Goal: Task Accomplishment & Management: Manage account settings

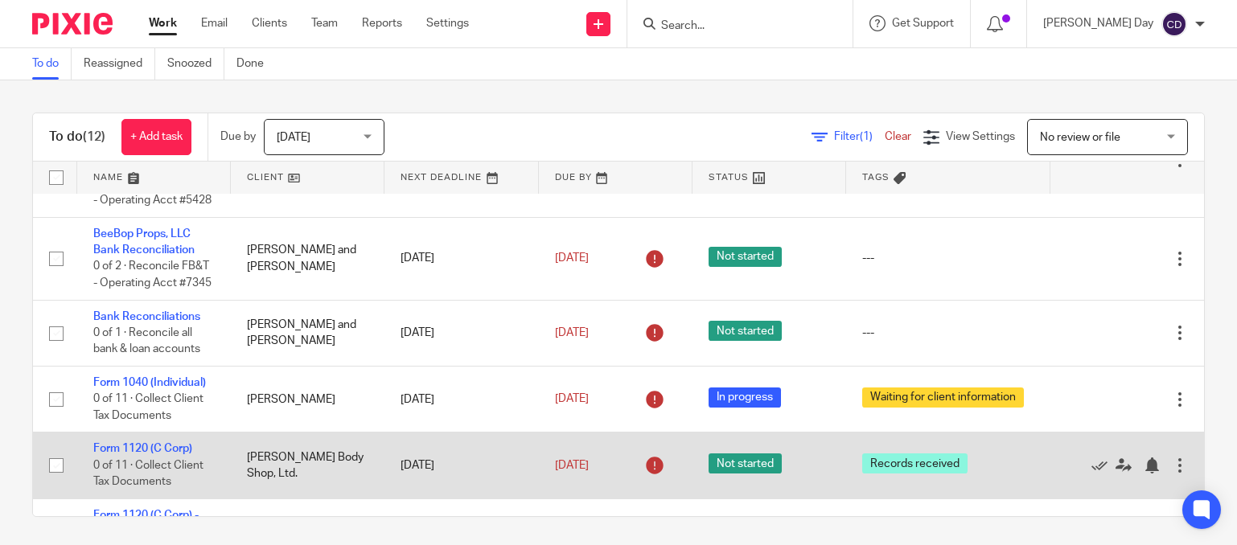
scroll to position [4, 0]
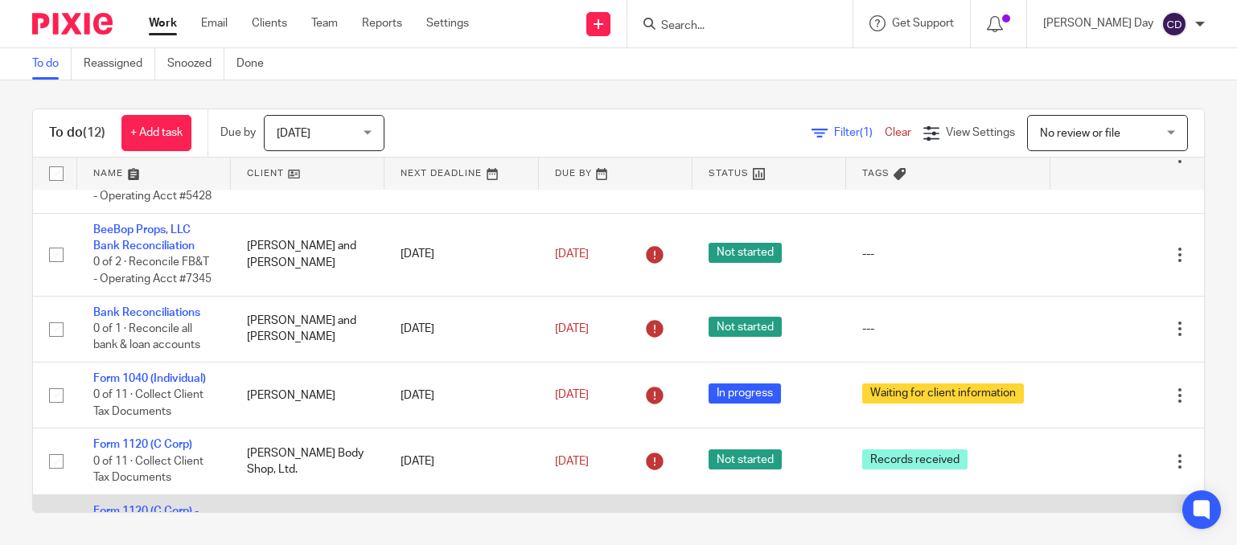
click at [171, 495] on td "Form 1120 (C Corp) - Gray's Jewelers 0 of 13 · Collect Client Tax Documents" at bounding box center [154, 544] width 154 height 99
click at [149, 506] on link "Form 1120 (C Corp) - [PERSON_NAME] Jewelers" at bounding box center [145, 528] width 105 height 44
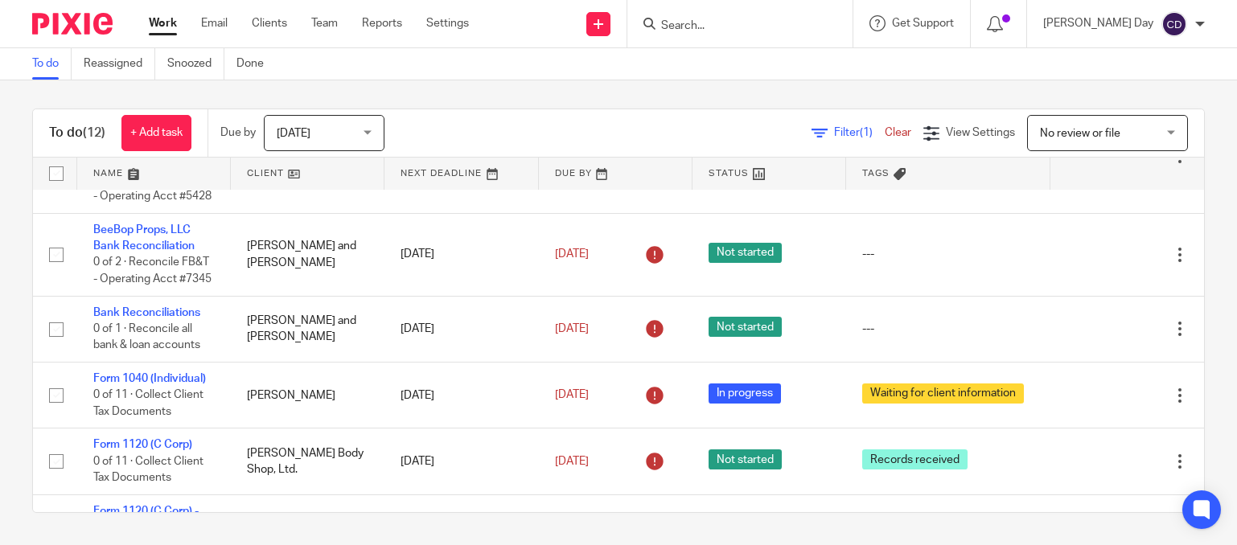
click at [804, 25] on input "Search" at bounding box center [732, 26] width 145 height 14
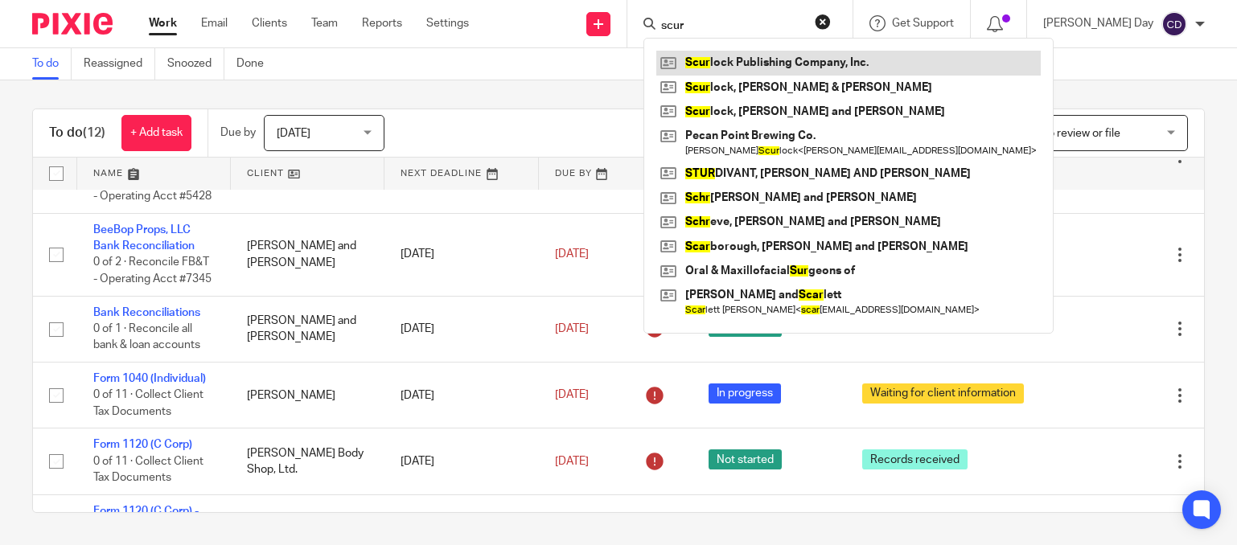
type input "scur"
click at [833, 61] on link at bounding box center [848, 63] width 384 height 24
click at [831, 19] on button "reset" at bounding box center [823, 22] width 16 height 16
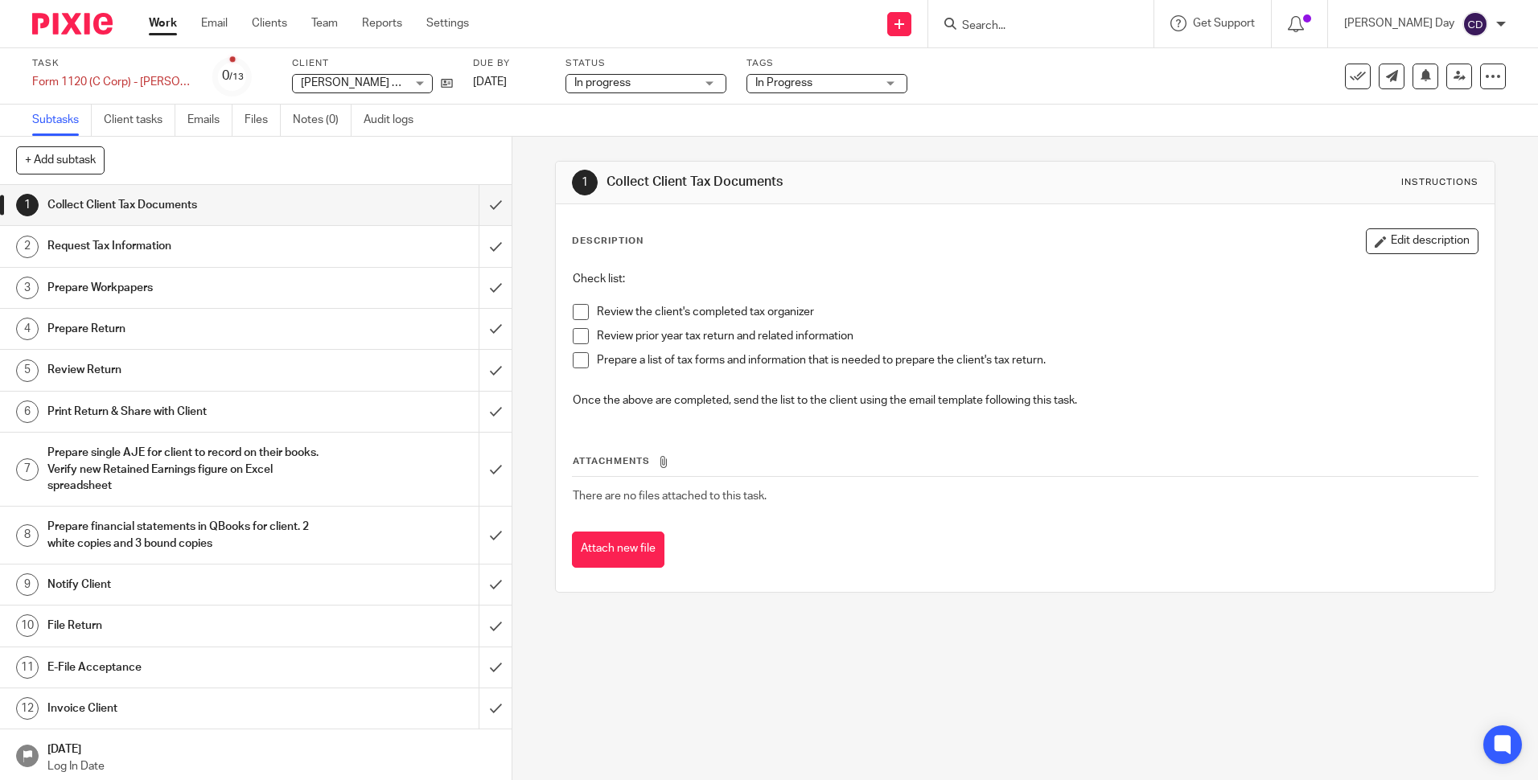
click at [815, 86] on span "In Progress" at bounding box center [815, 83] width 121 height 17
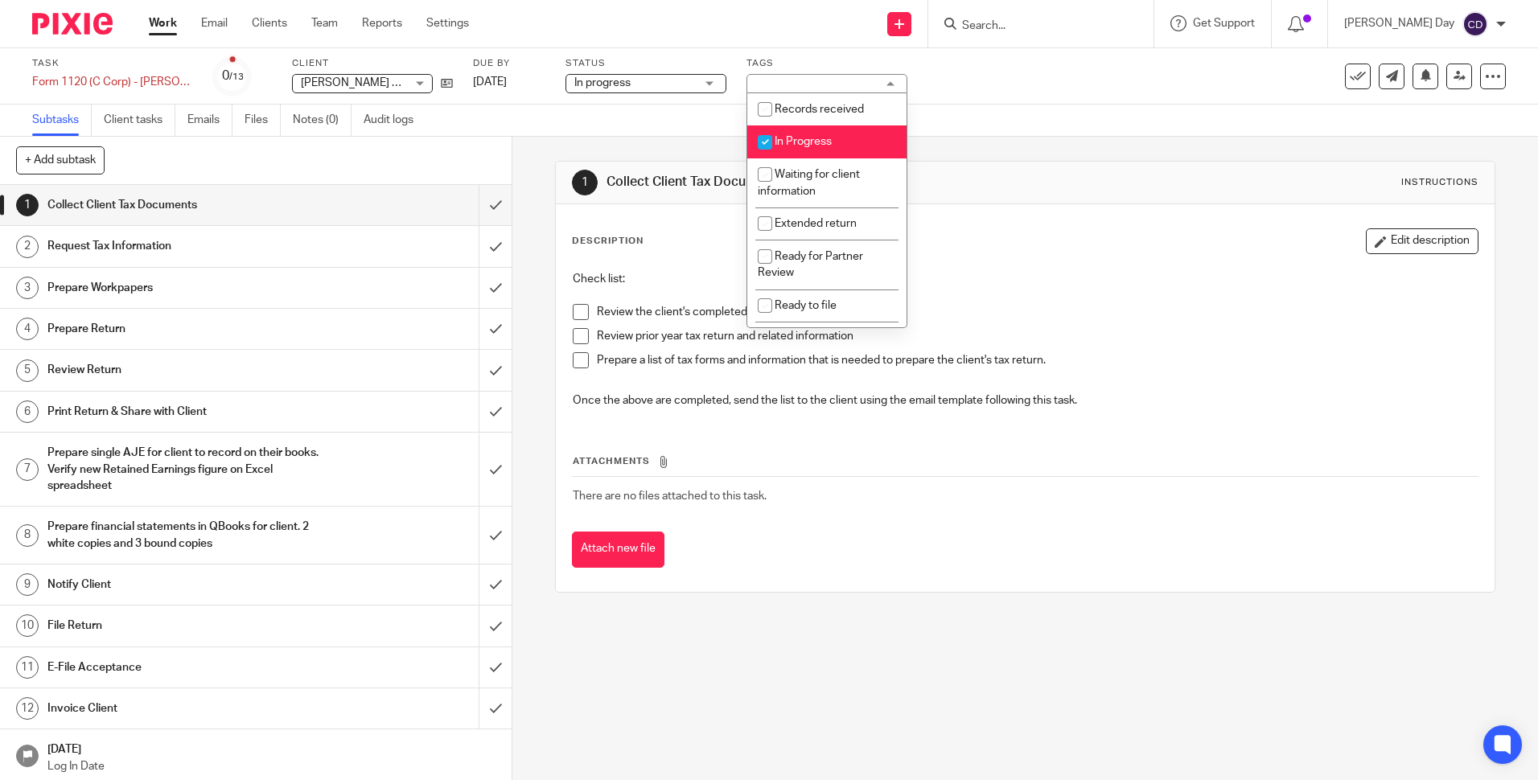
drag, startPoint x: 813, startPoint y: 142, endPoint x: 823, endPoint y: 176, distance: 35.9
click at [815, 142] on span "In Progress" at bounding box center [803, 141] width 57 height 11
checkbox input "false"
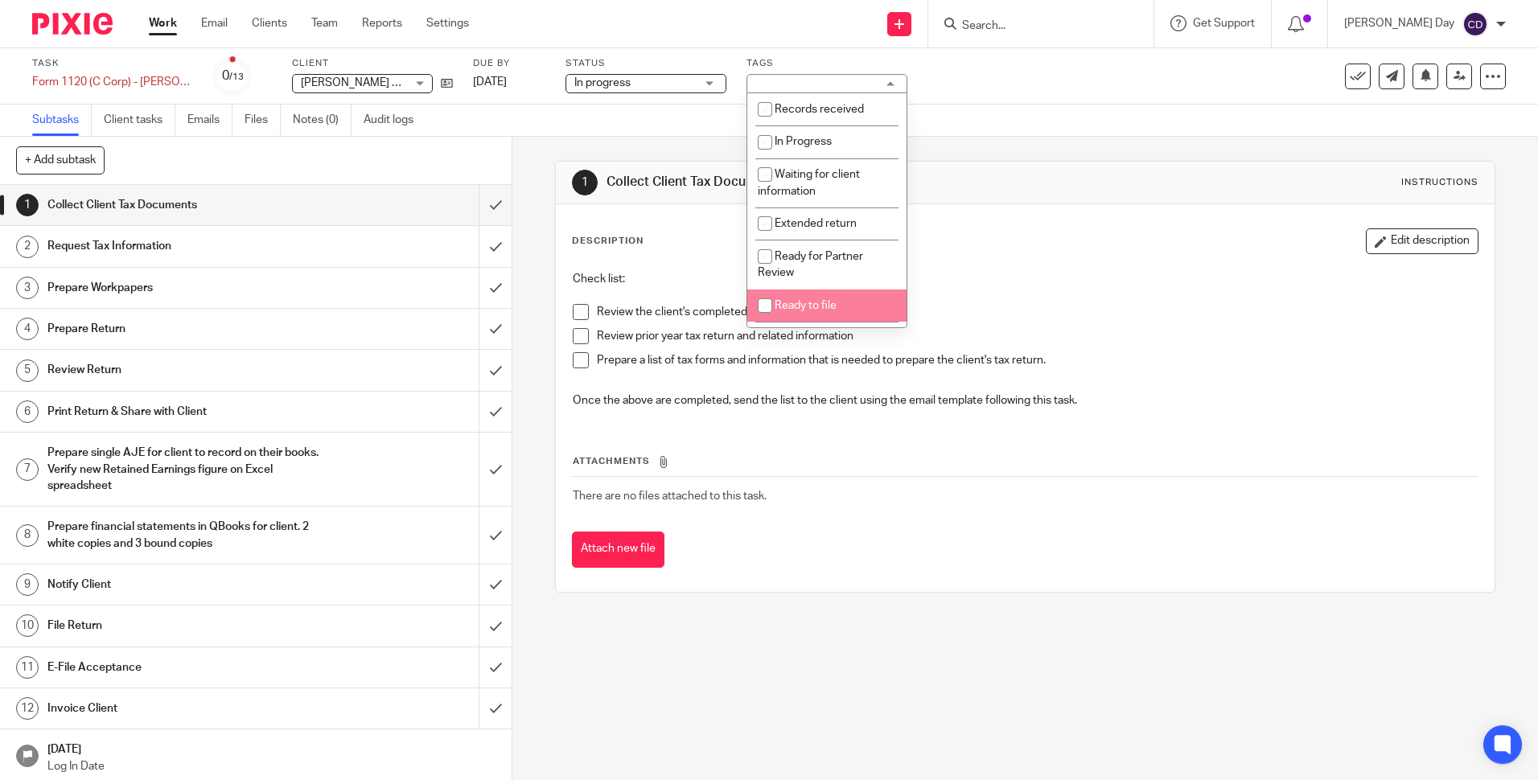
click at [840, 290] on li "Ready to file" at bounding box center [826, 306] width 159 height 33
checkbox input "true"
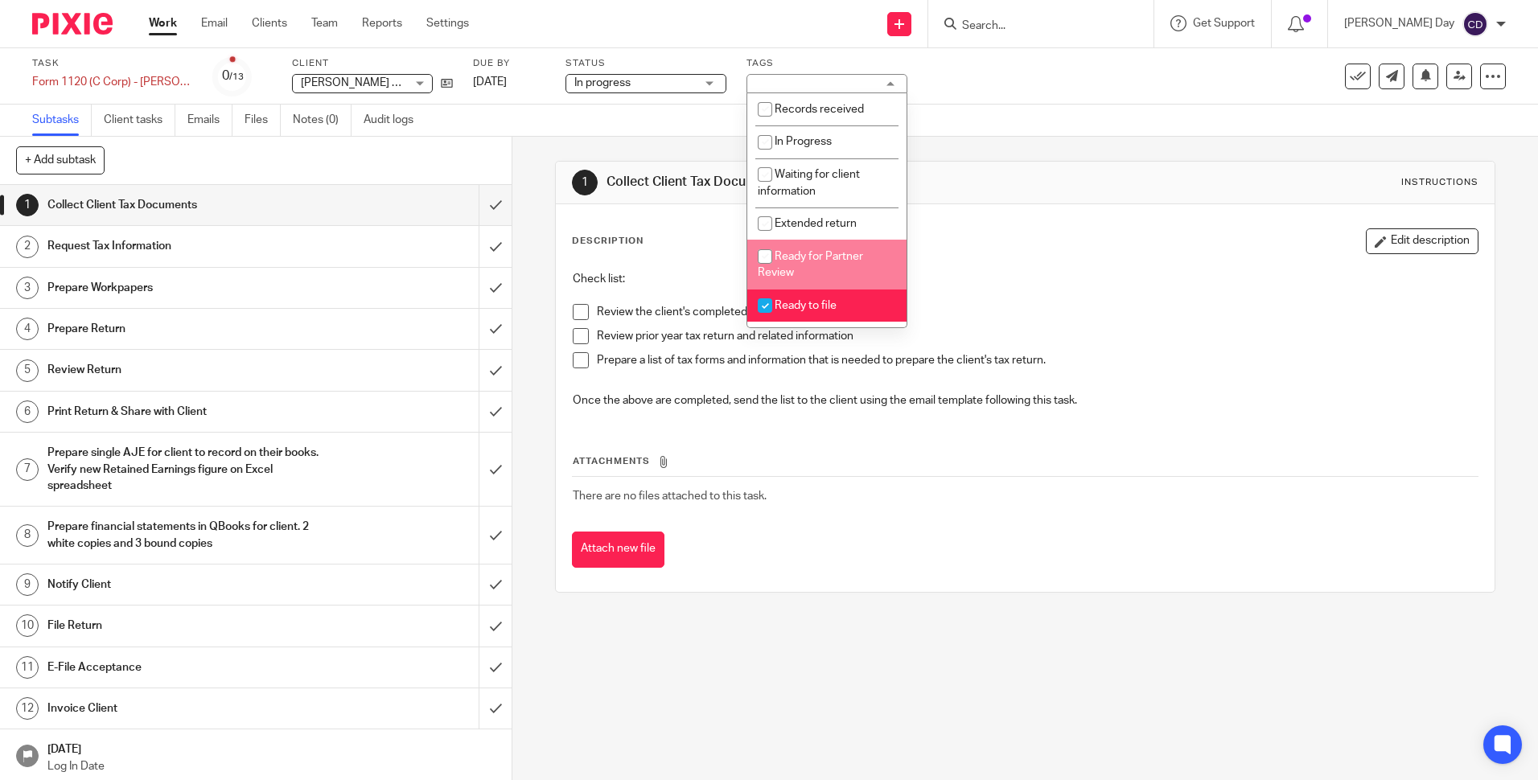
drag, startPoint x: 840, startPoint y: 272, endPoint x: 838, endPoint y: 289, distance: 17.0
click at [840, 273] on li "Ready for Partner Review" at bounding box center [826, 264] width 159 height 49
checkbox input "true"
click at [836, 297] on li "Ready to file" at bounding box center [826, 306] width 159 height 33
checkbox input "false"
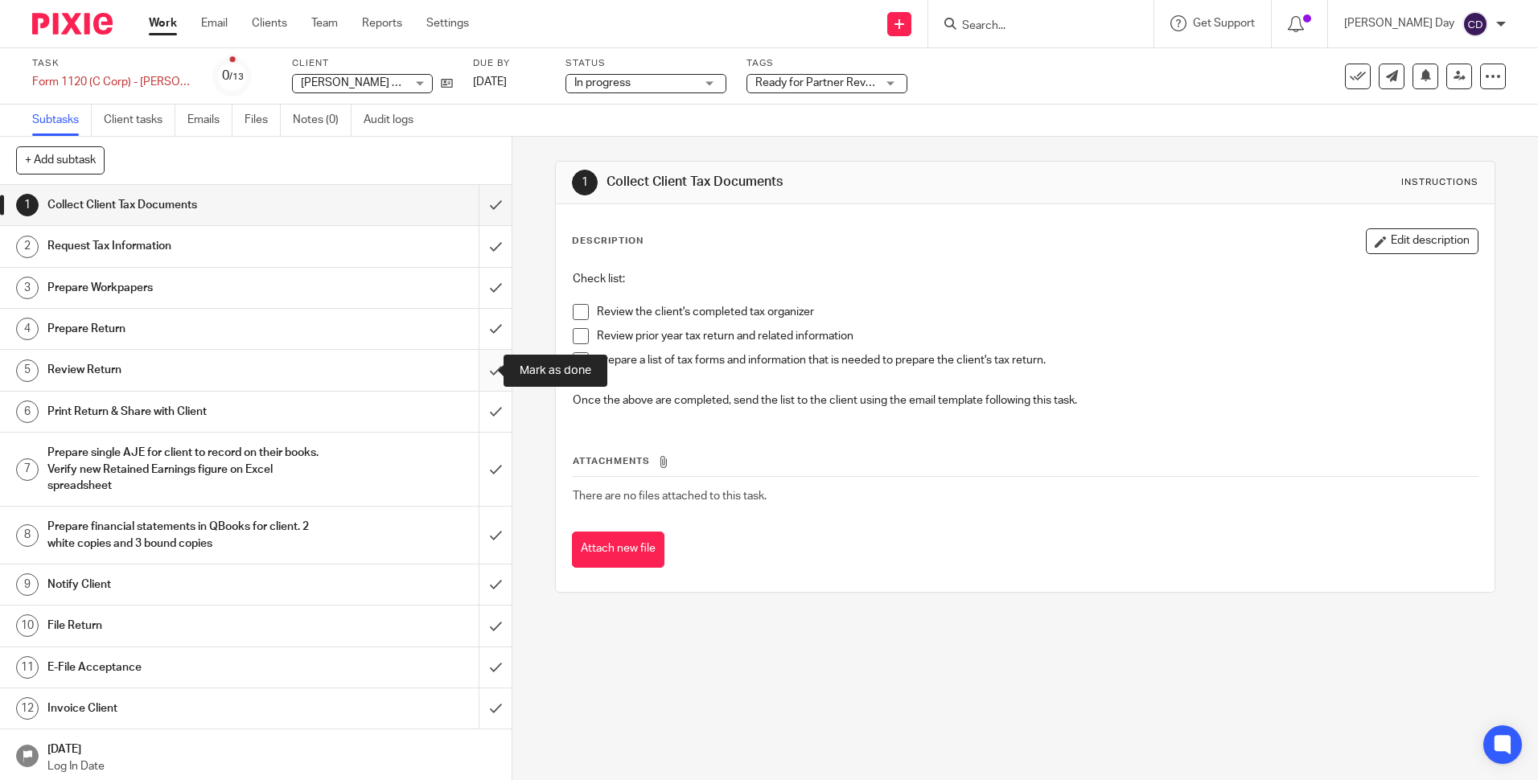
click at [483, 372] on input "submit" at bounding box center [256, 370] width 512 height 40
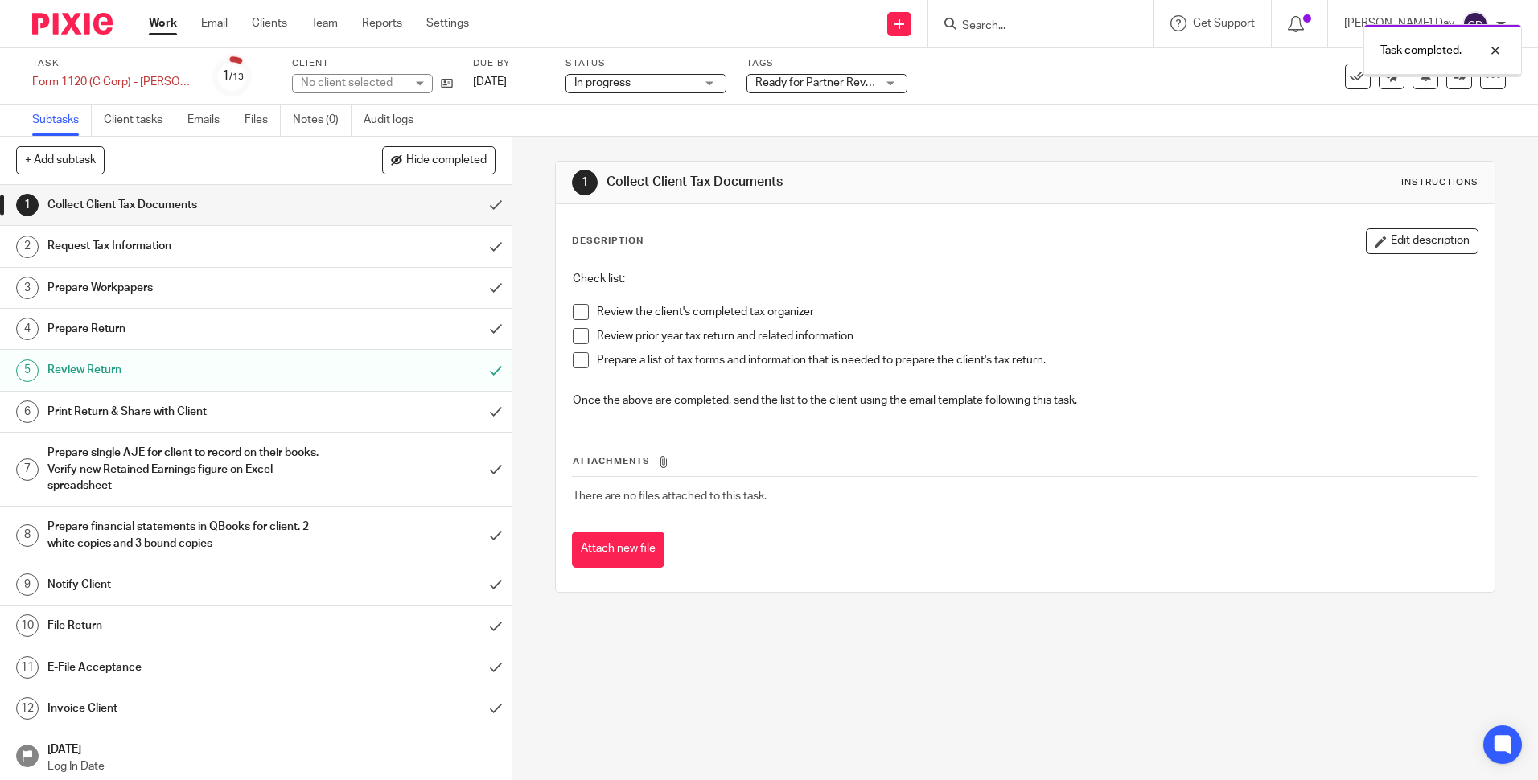
click at [483, 372] on input "submit" at bounding box center [256, 370] width 512 height 40
click at [480, 335] on input "submit" at bounding box center [256, 329] width 512 height 40
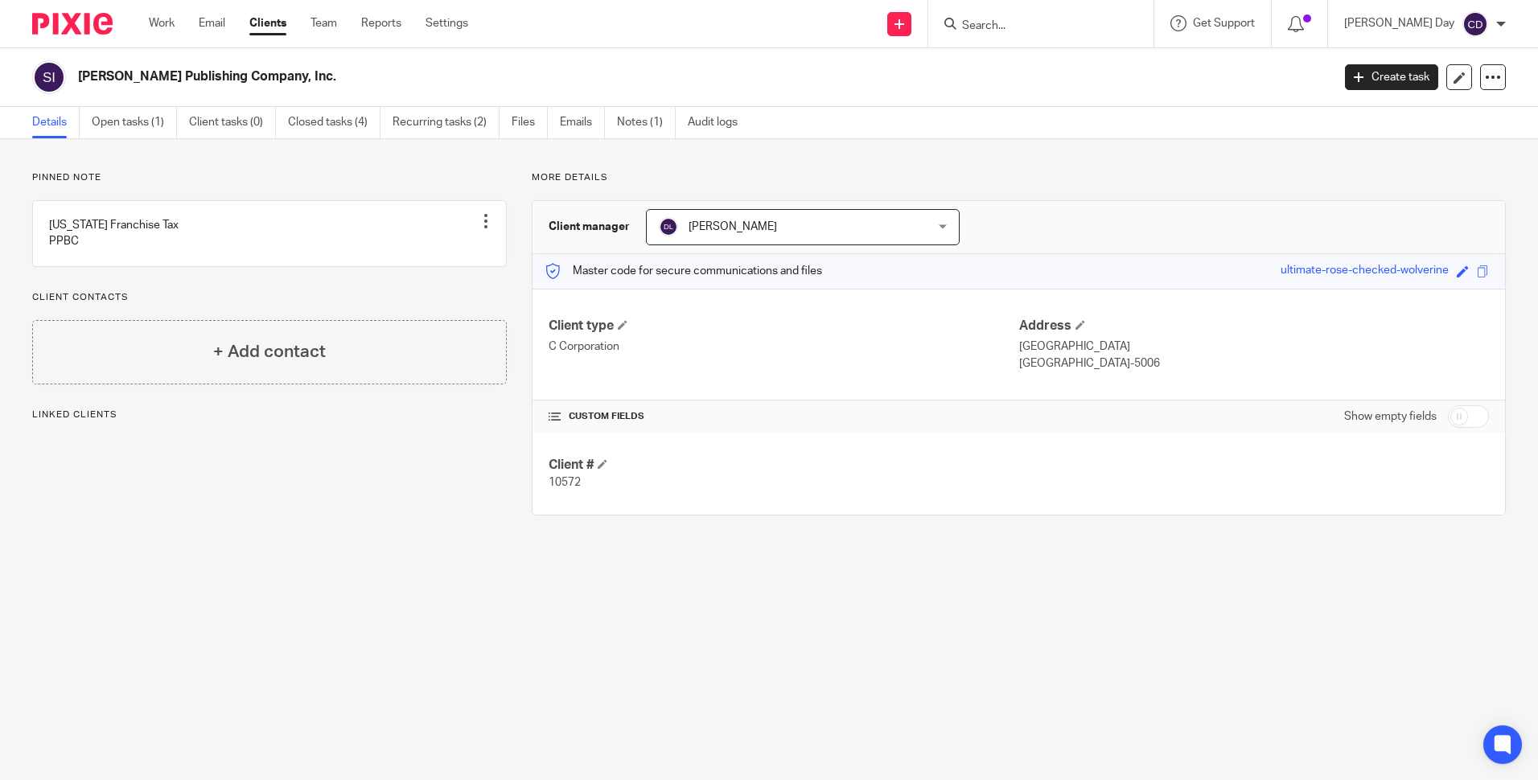
click at [1041, 29] on input "Search" at bounding box center [1032, 26] width 145 height 14
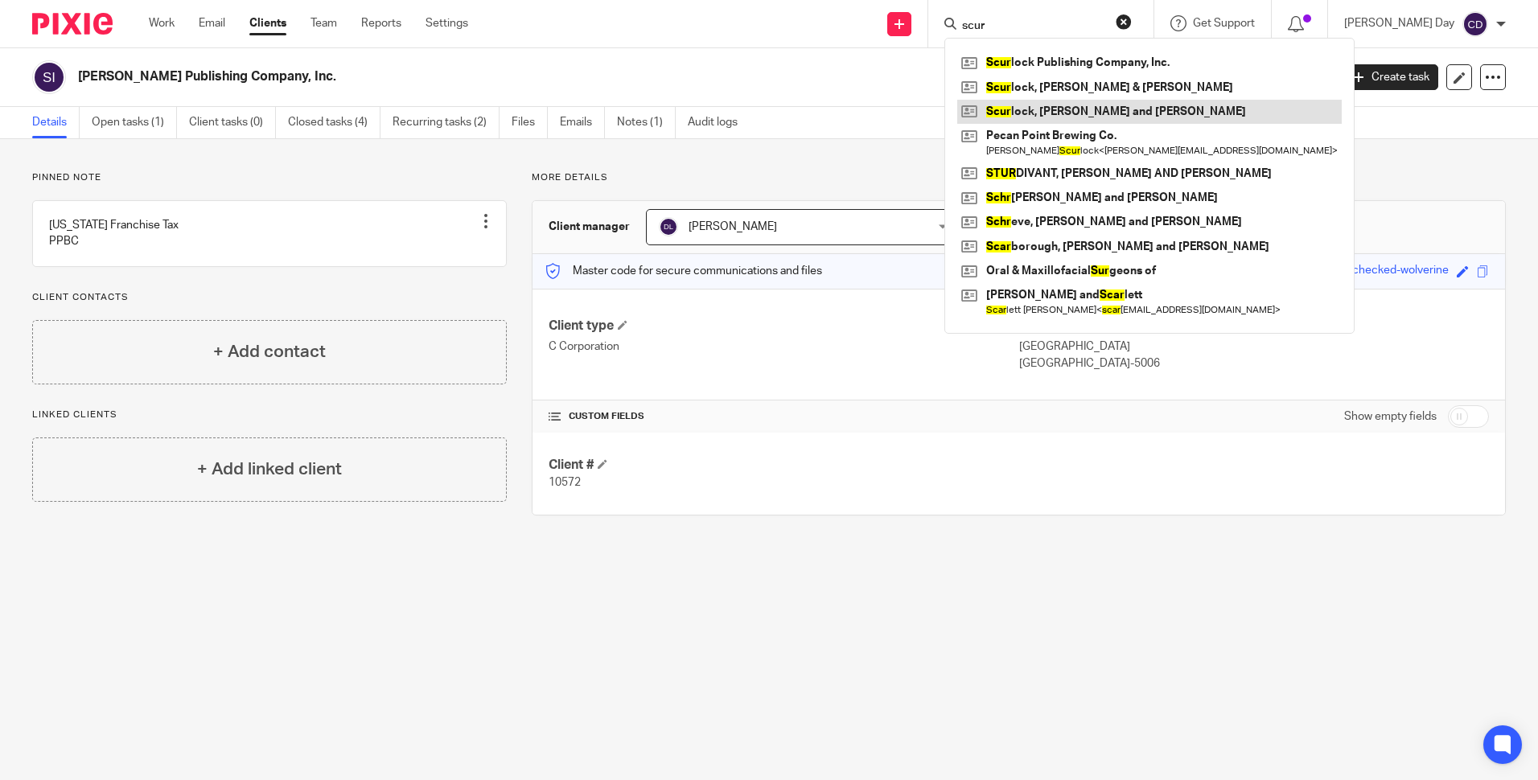
type input "scur"
click at [1125, 109] on link at bounding box center [1149, 112] width 384 height 24
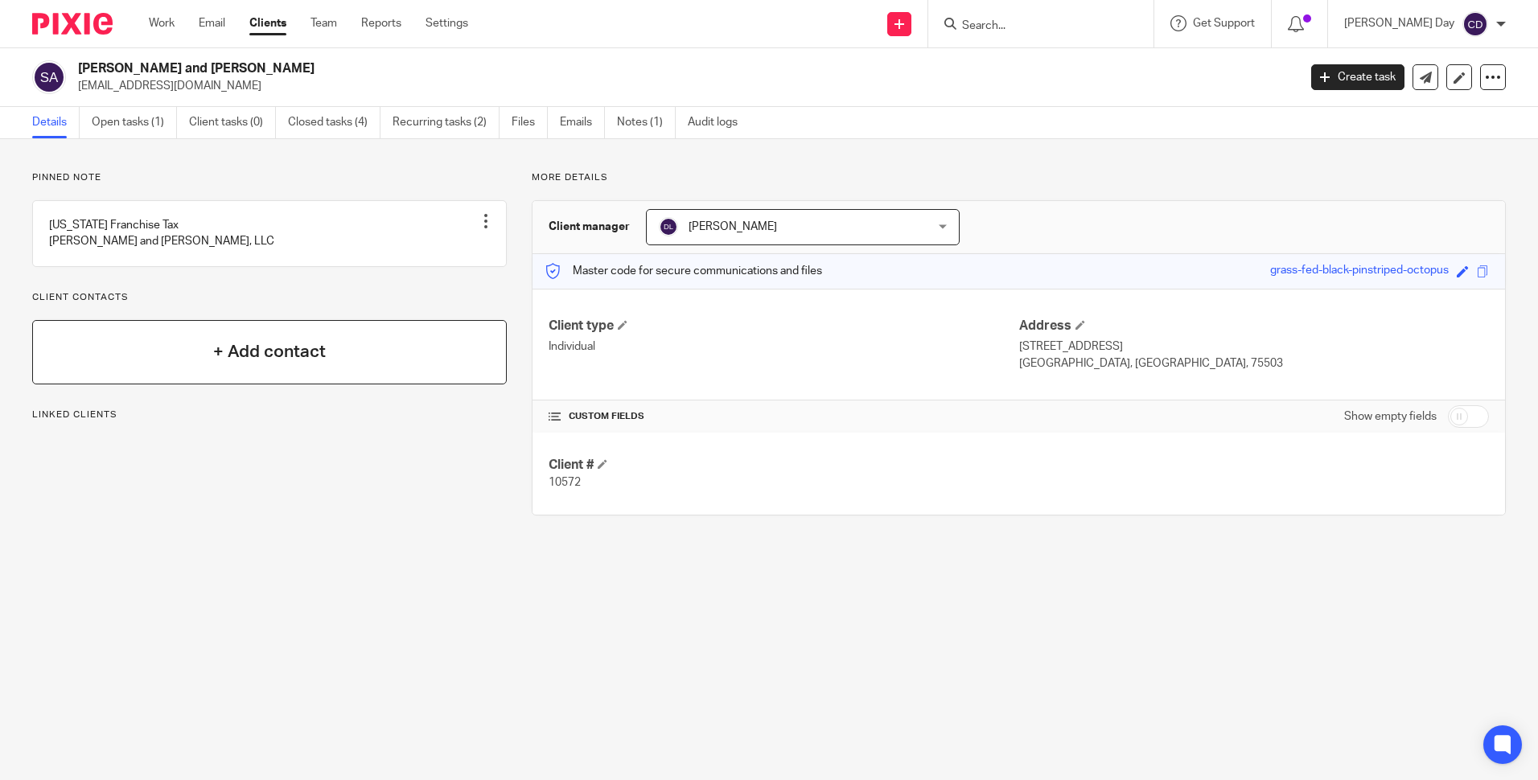
click at [310, 360] on h4 "+ Add contact" at bounding box center [269, 351] width 113 height 25
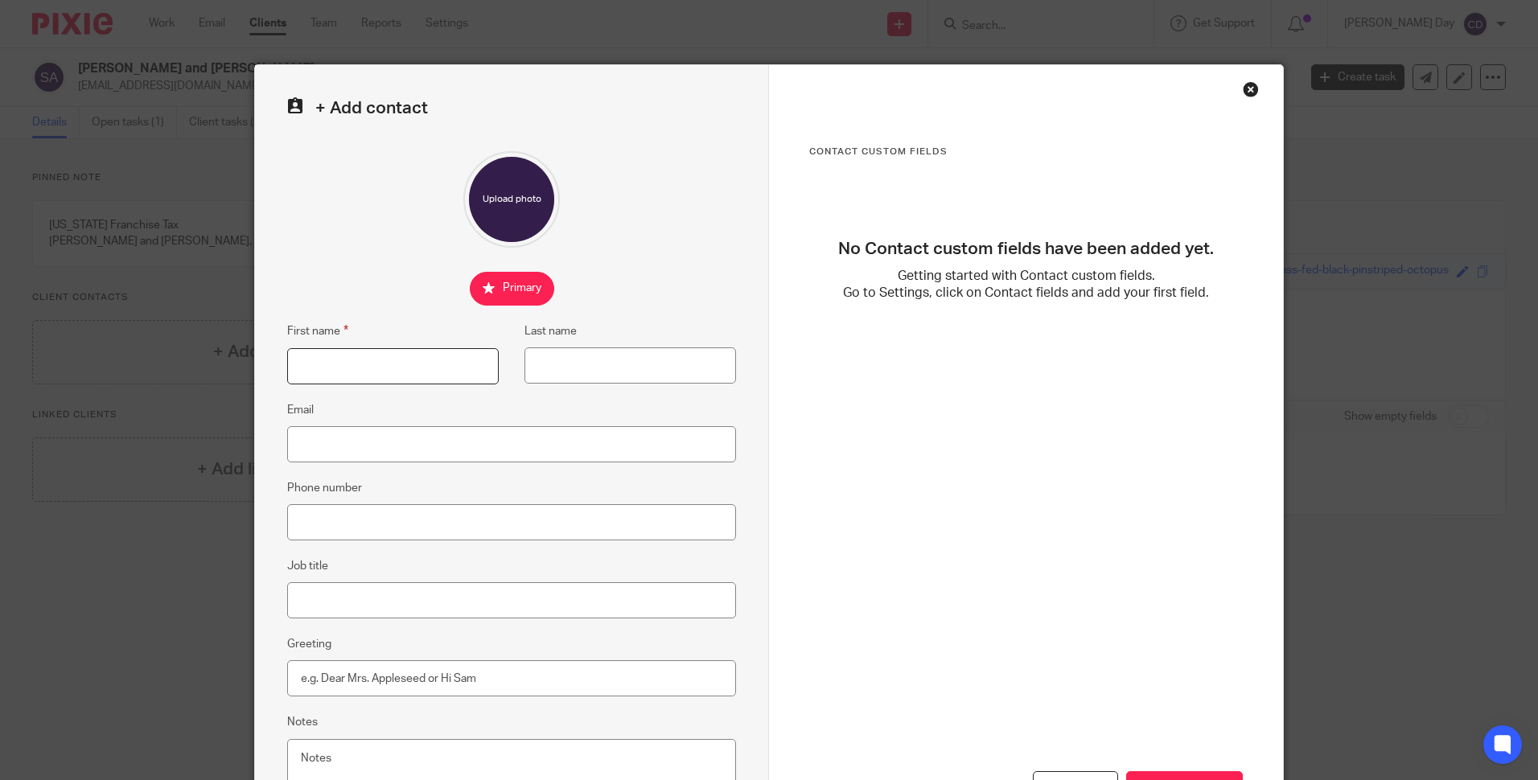
click at [321, 360] on input "First name" at bounding box center [393, 366] width 212 height 36
type input "Linda"
type input "Scurlock"
click at [308, 450] on input "Email" at bounding box center [511, 444] width 449 height 36
type input "linda@pecanpointbrewing.com"
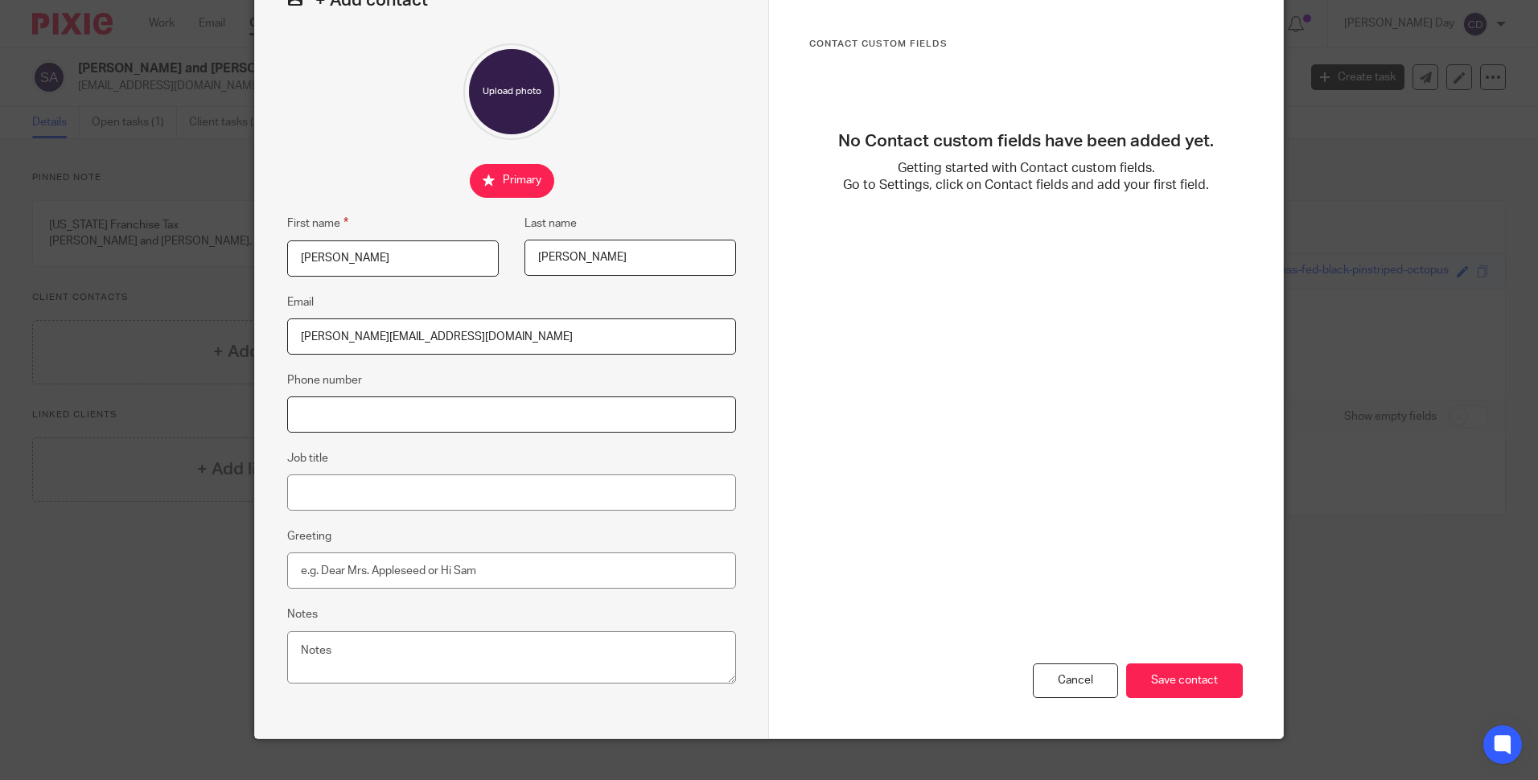
scroll to position [131, 0]
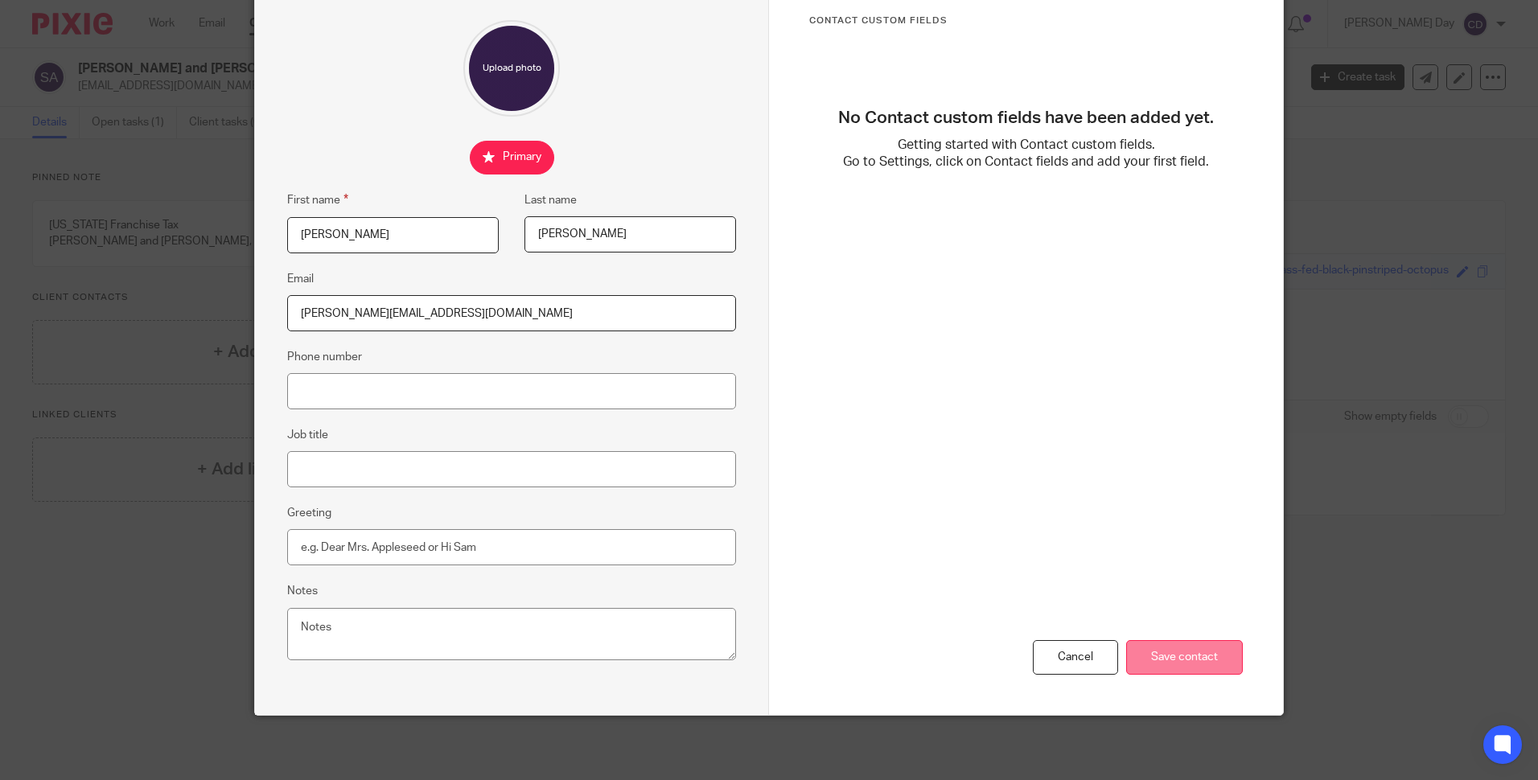
click at [1183, 662] on input "Save contact" at bounding box center [1184, 657] width 117 height 35
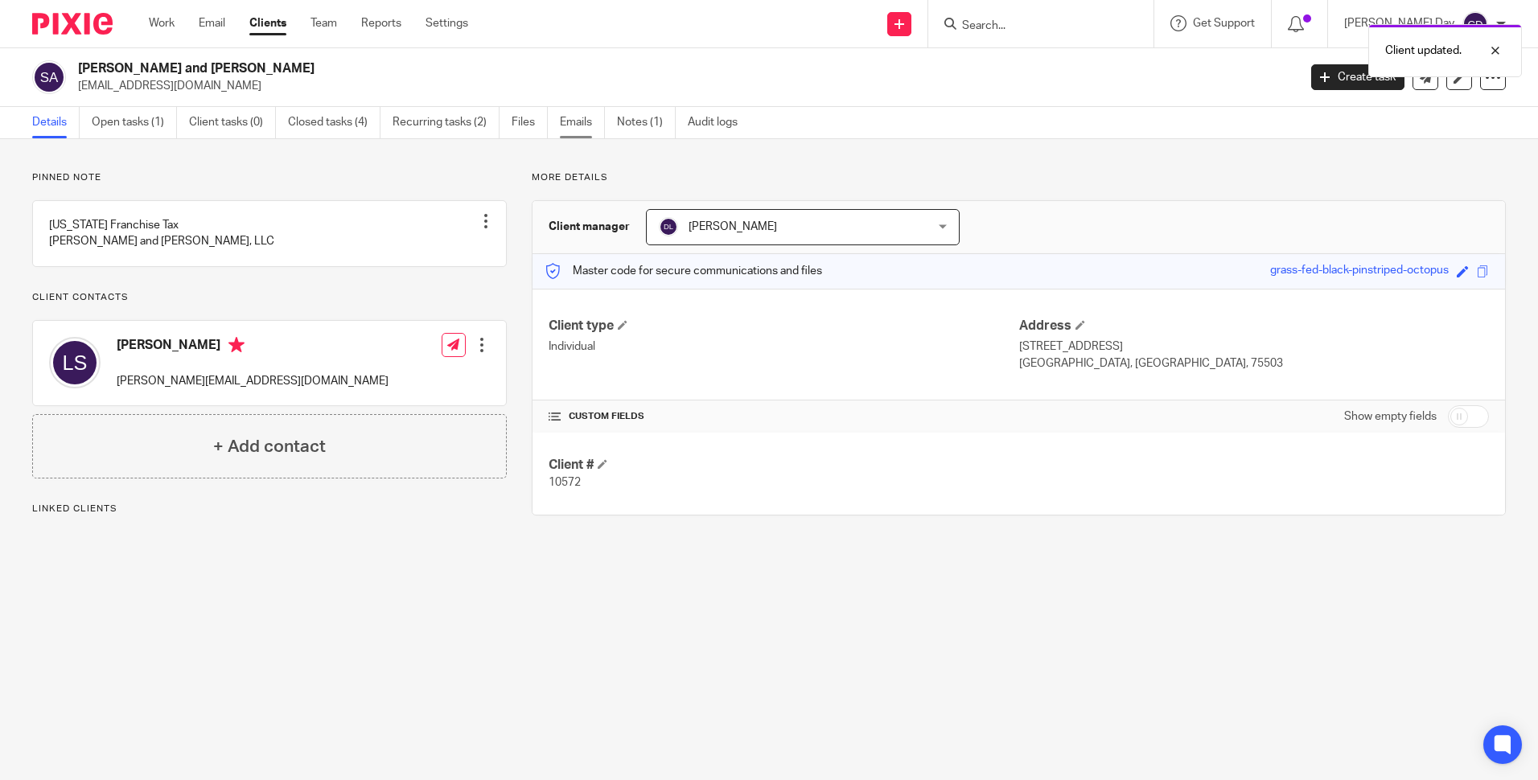
click at [575, 124] on link "Emails" at bounding box center [582, 122] width 45 height 31
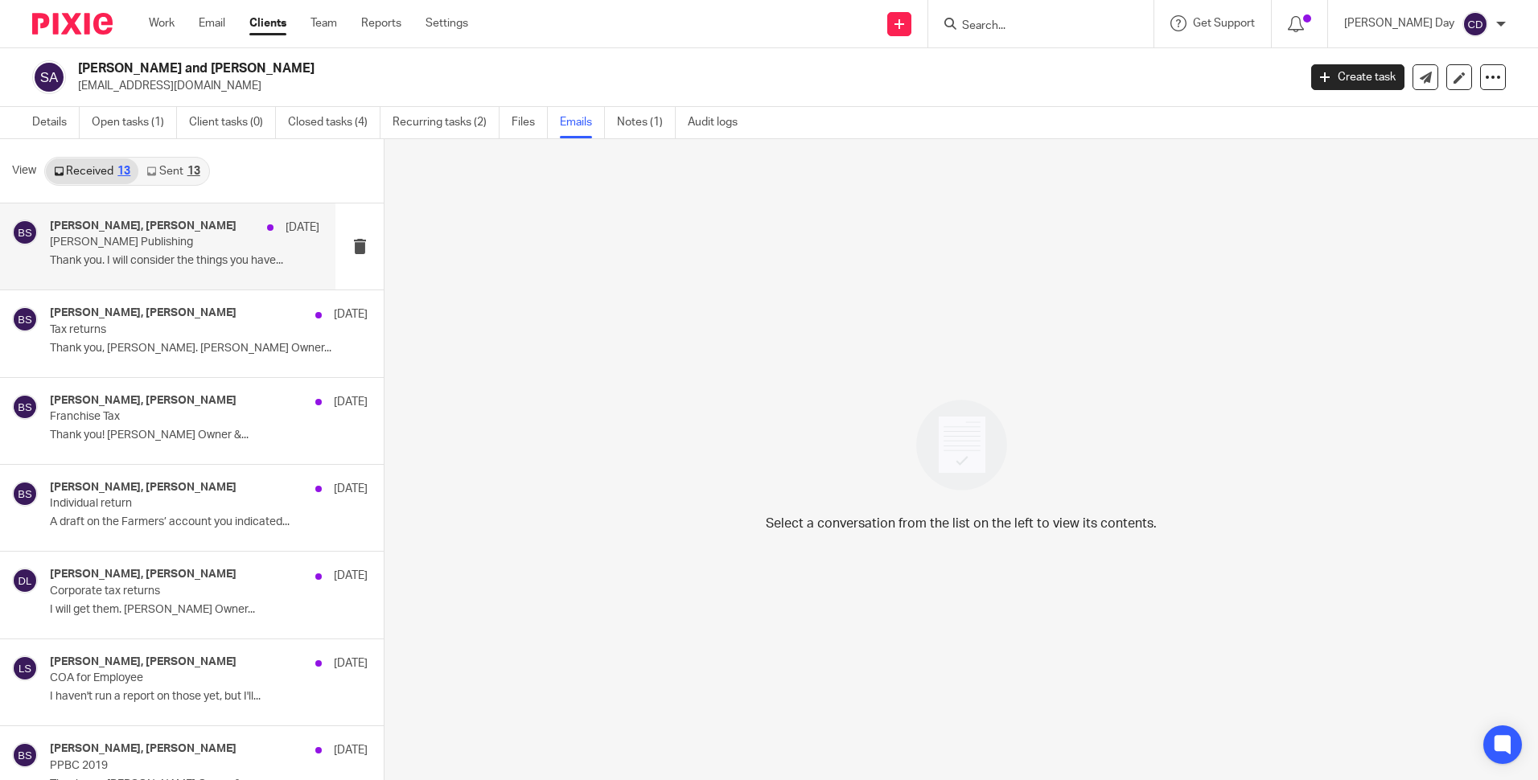
click at [176, 278] on div "Debra Lee, Bill Scurlock Apr 24, 2024 Scurlock Publishing Thank you. I will con…" at bounding box center [167, 246] width 335 height 86
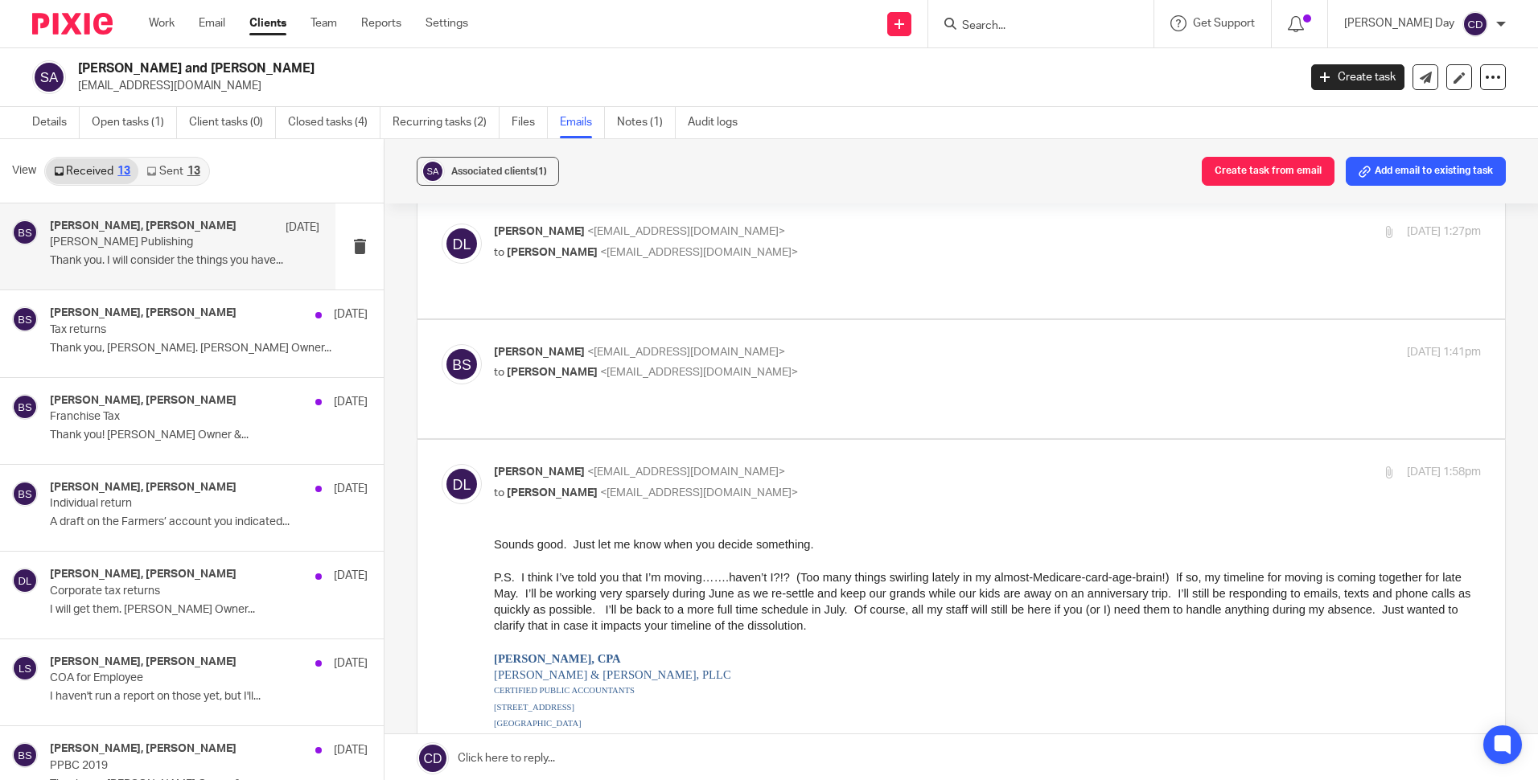
scroll to position [161, 0]
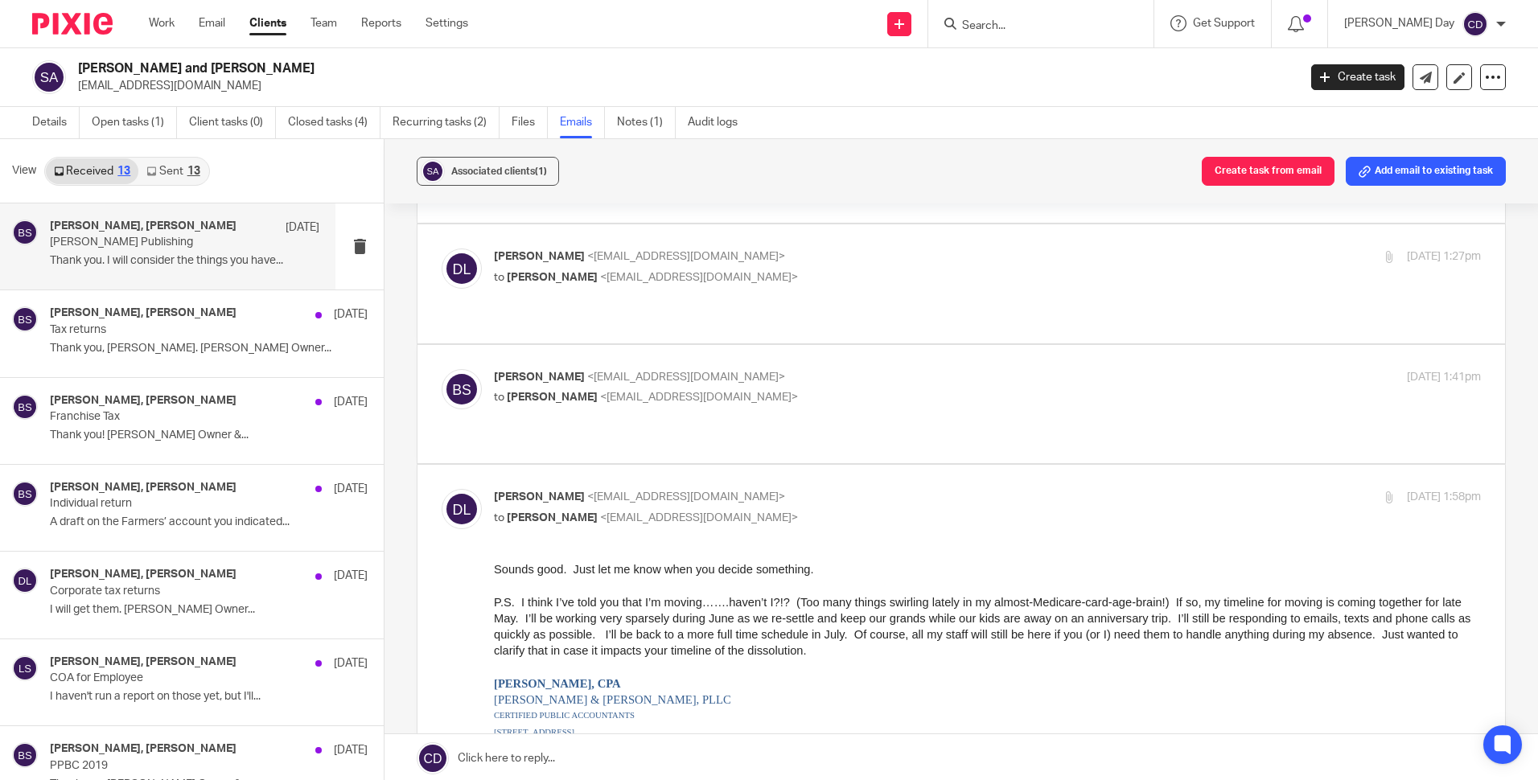
click at [734, 369] on div "Bill Scurlock <bill@pecanpointbrewing.com> to Debra Lee <dlee@leesmithcpa.com> …" at bounding box center [961, 404] width 1039 height 70
click at [626, 373] on div "Bill Scurlock <bill@pecanpointbrewing.com> to Debra Lee <dlee@leesmithcpa.com> …" at bounding box center [961, 404] width 1039 height 70
click at [740, 271] on div "Debra Lee <dlee@leesmithcpa.com> to Bill Scurlock <bill@pecanpointbrewing.com> …" at bounding box center [987, 269] width 987 height 40
checkbox input "true"
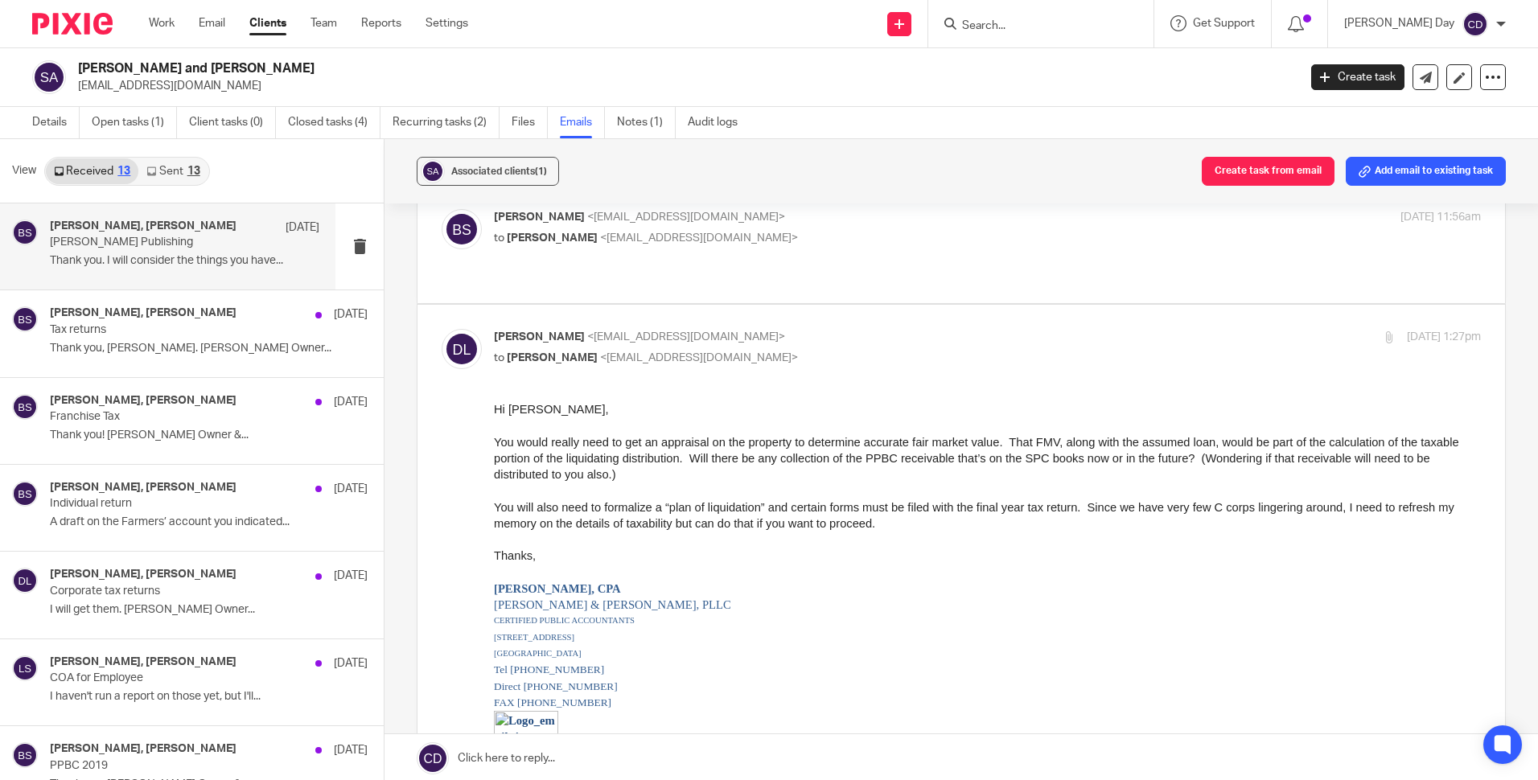
scroll to position [0, 0]
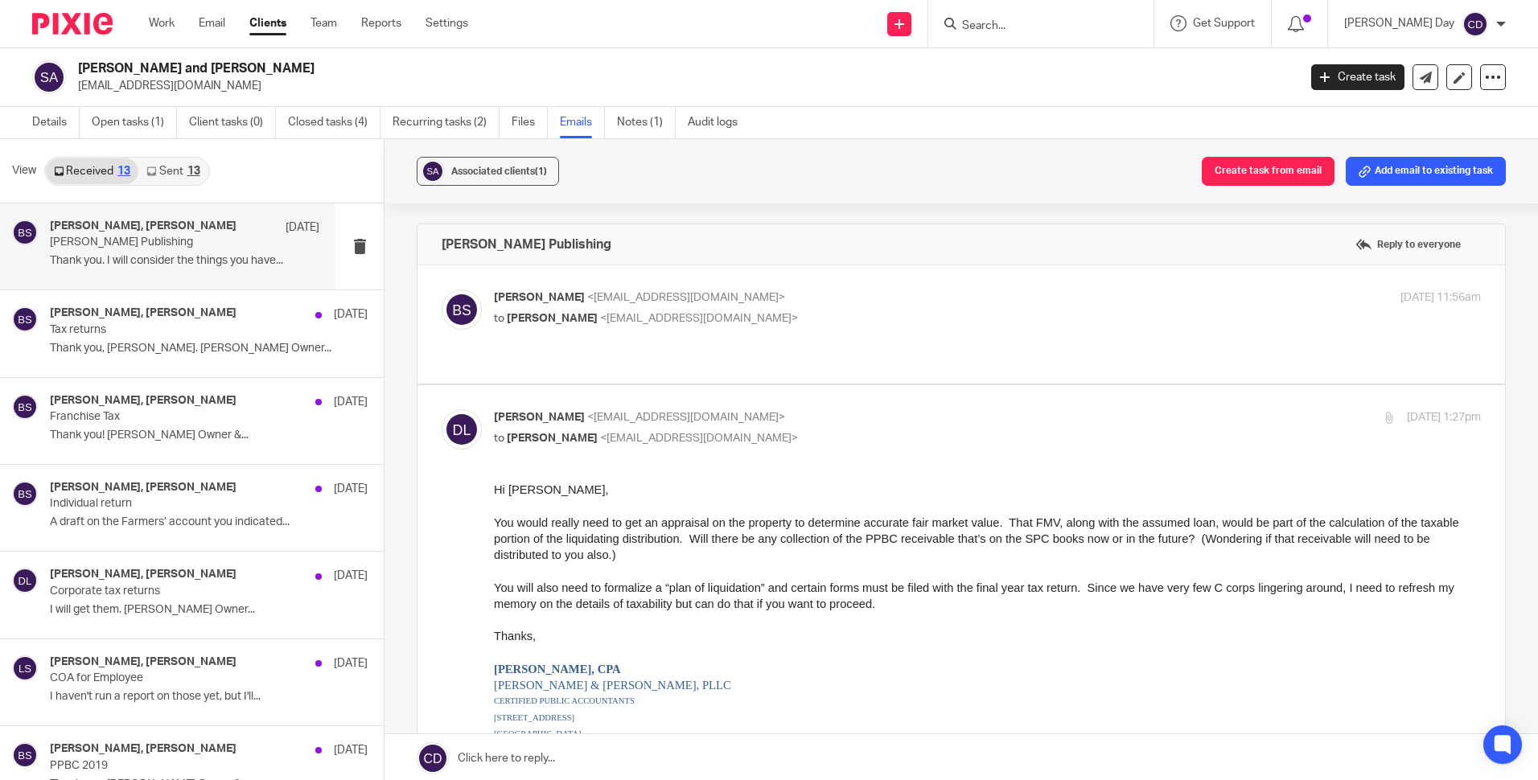
click at [697, 335] on div "Bill Scurlock <bill@pecanpointbrewing.com> to Debra Lee <dlee@leesmithcpa.com> …" at bounding box center [961, 325] width 1039 height 70
click at [587, 343] on div "Bill Scurlock <bill@pecanpointbrewing.com> to Debra Lee <dlee@leesmithcpa.com> …" at bounding box center [961, 325] width 1039 height 70
click at [442, 26] on link "Settings" at bounding box center [446, 23] width 43 height 16
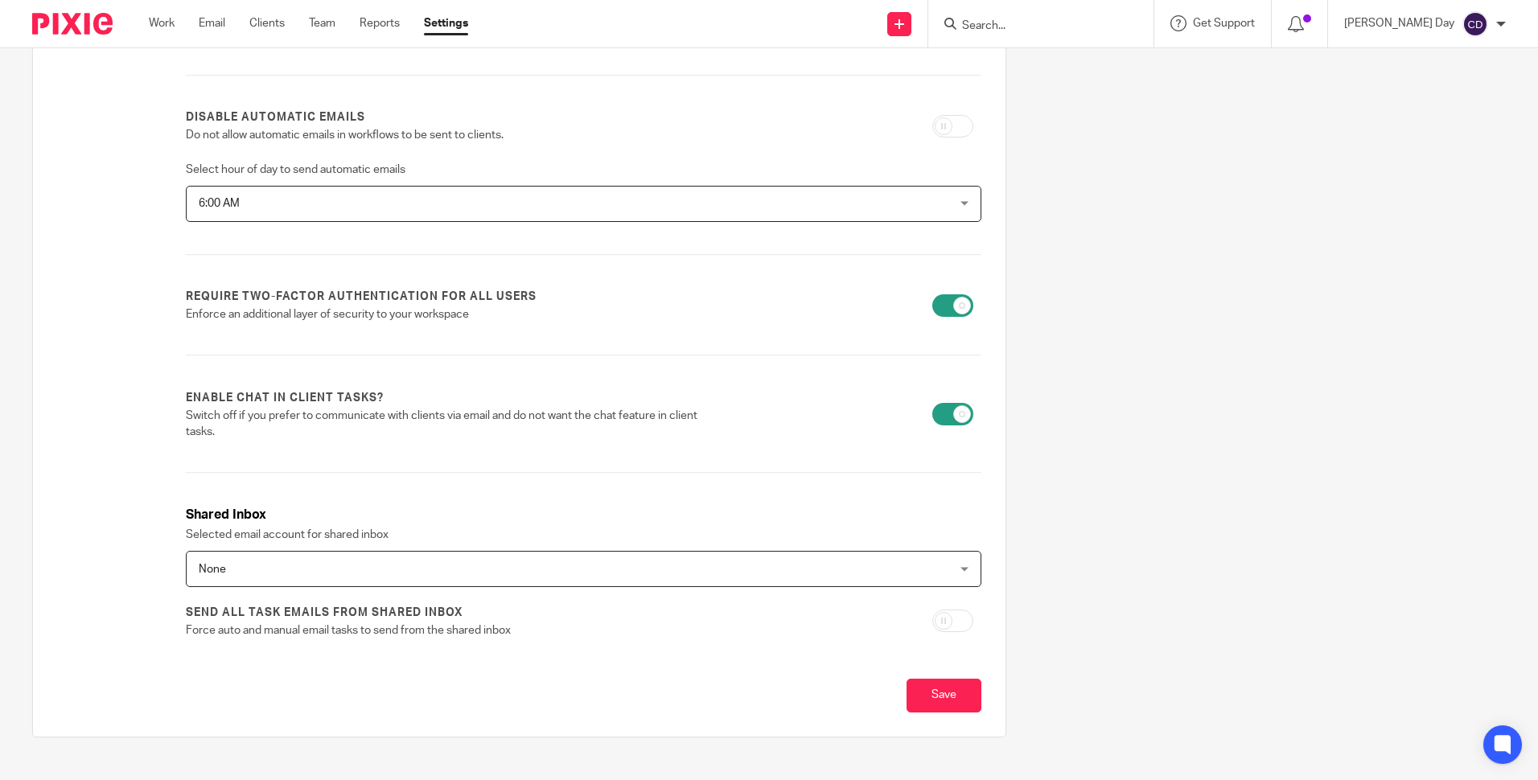
scroll to position [360, 0]
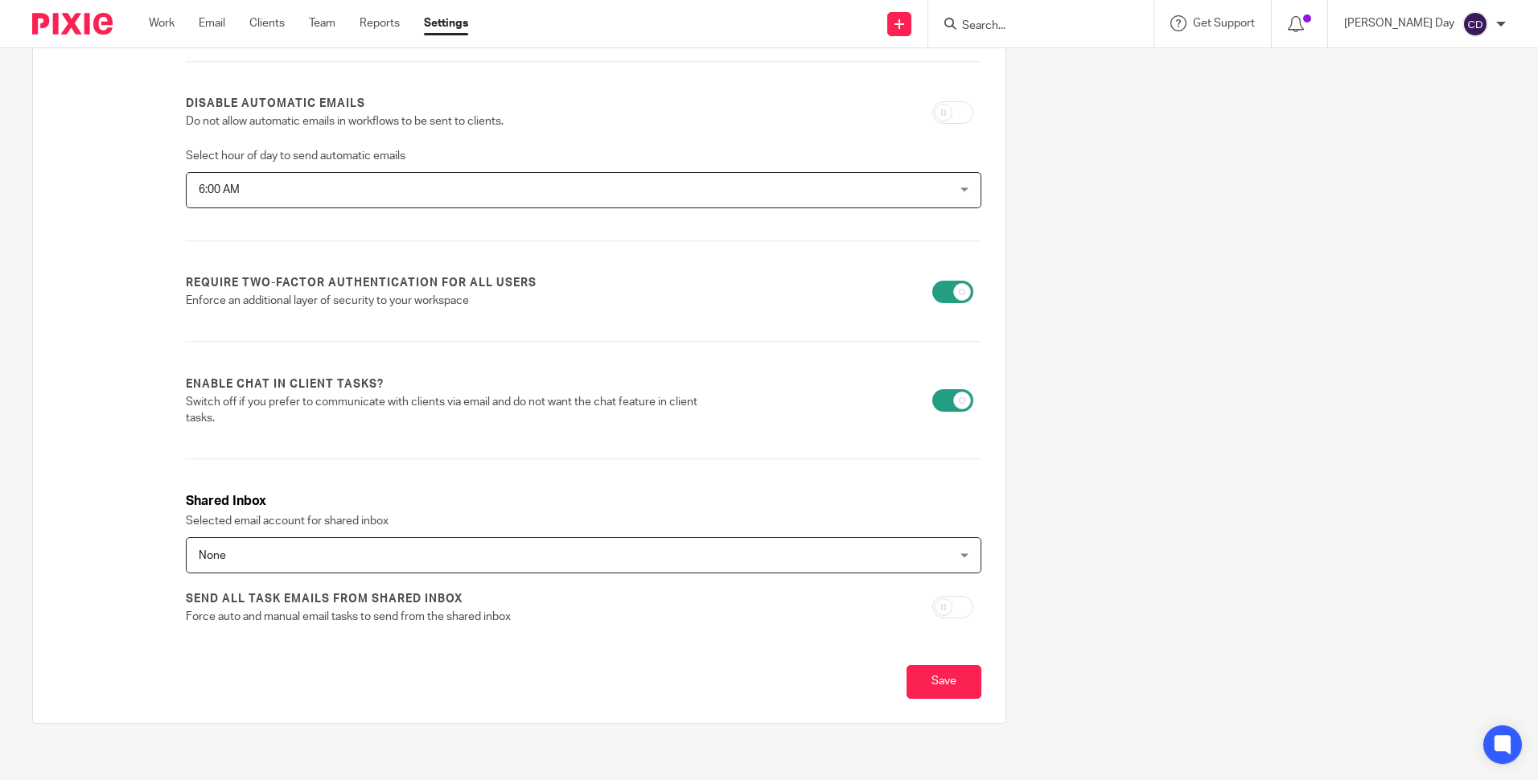
click at [960, 553] on div "None None" at bounding box center [583, 555] width 795 height 36
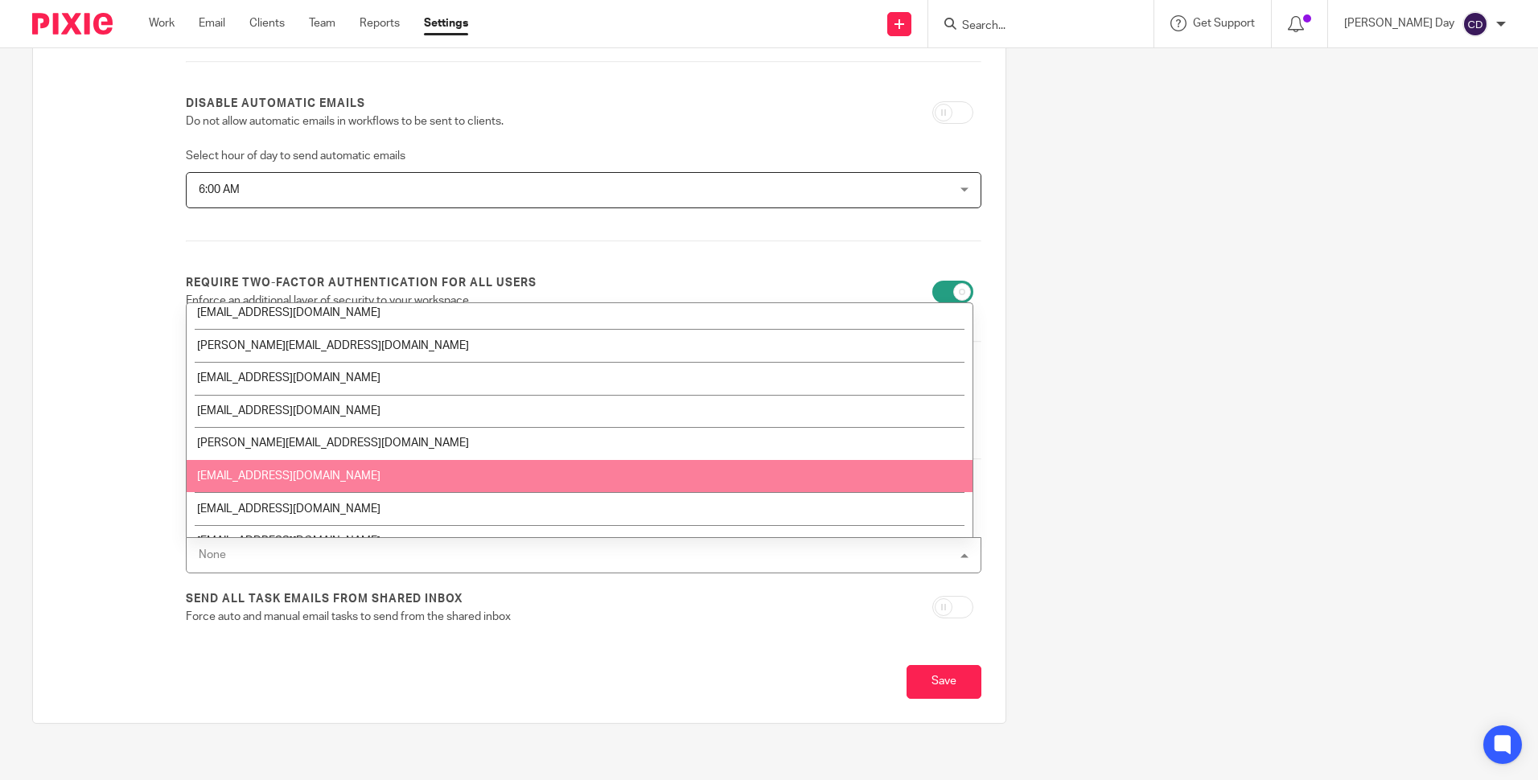
scroll to position [60, 0]
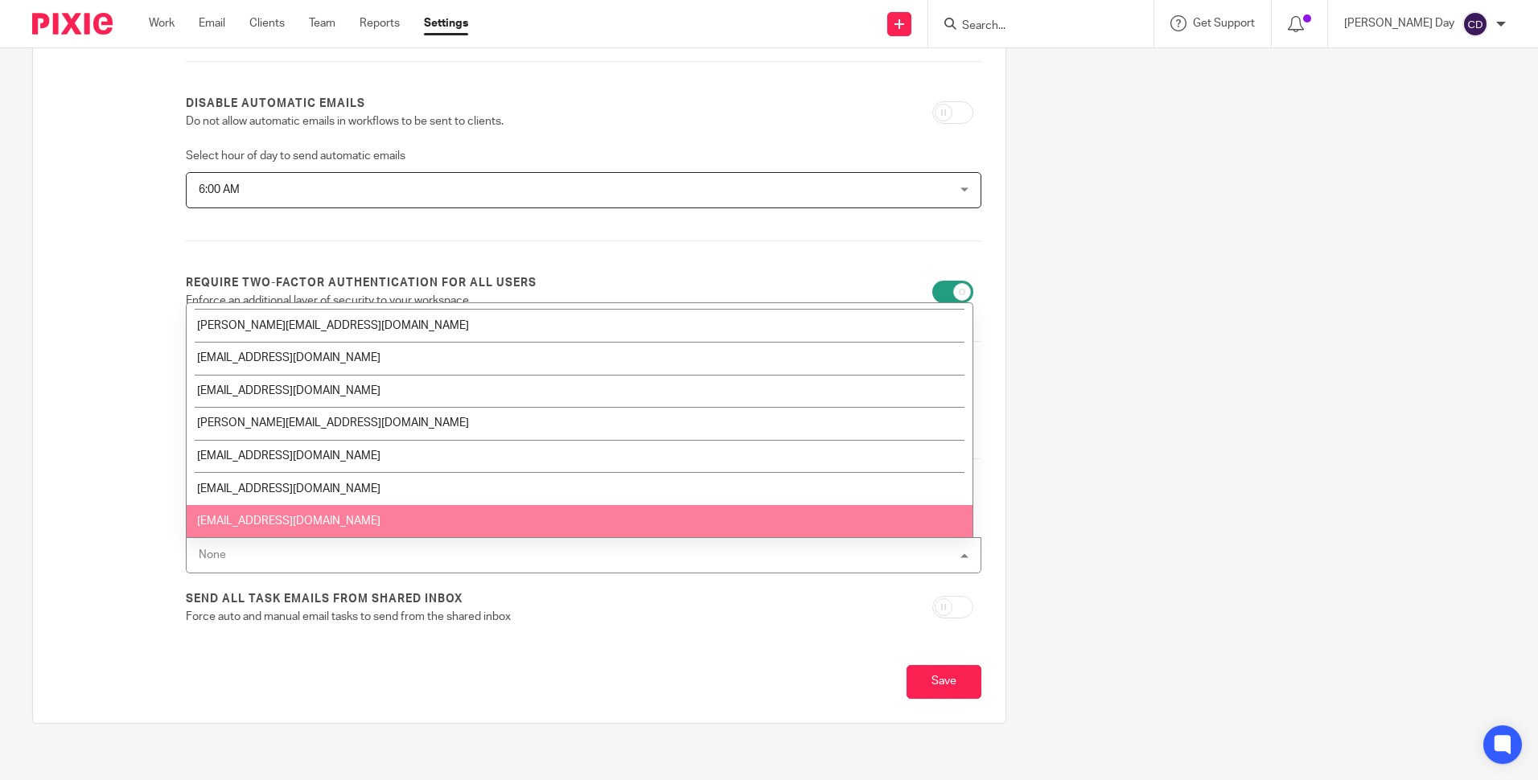
click at [1120, 499] on div "Firm name [PERSON_NAME] & [PERSON_NAME], PLLC Country [GEOGRAPHIC_DATA] [GEOGRA…" at bounding box center [756, 270] width 1498 height 955
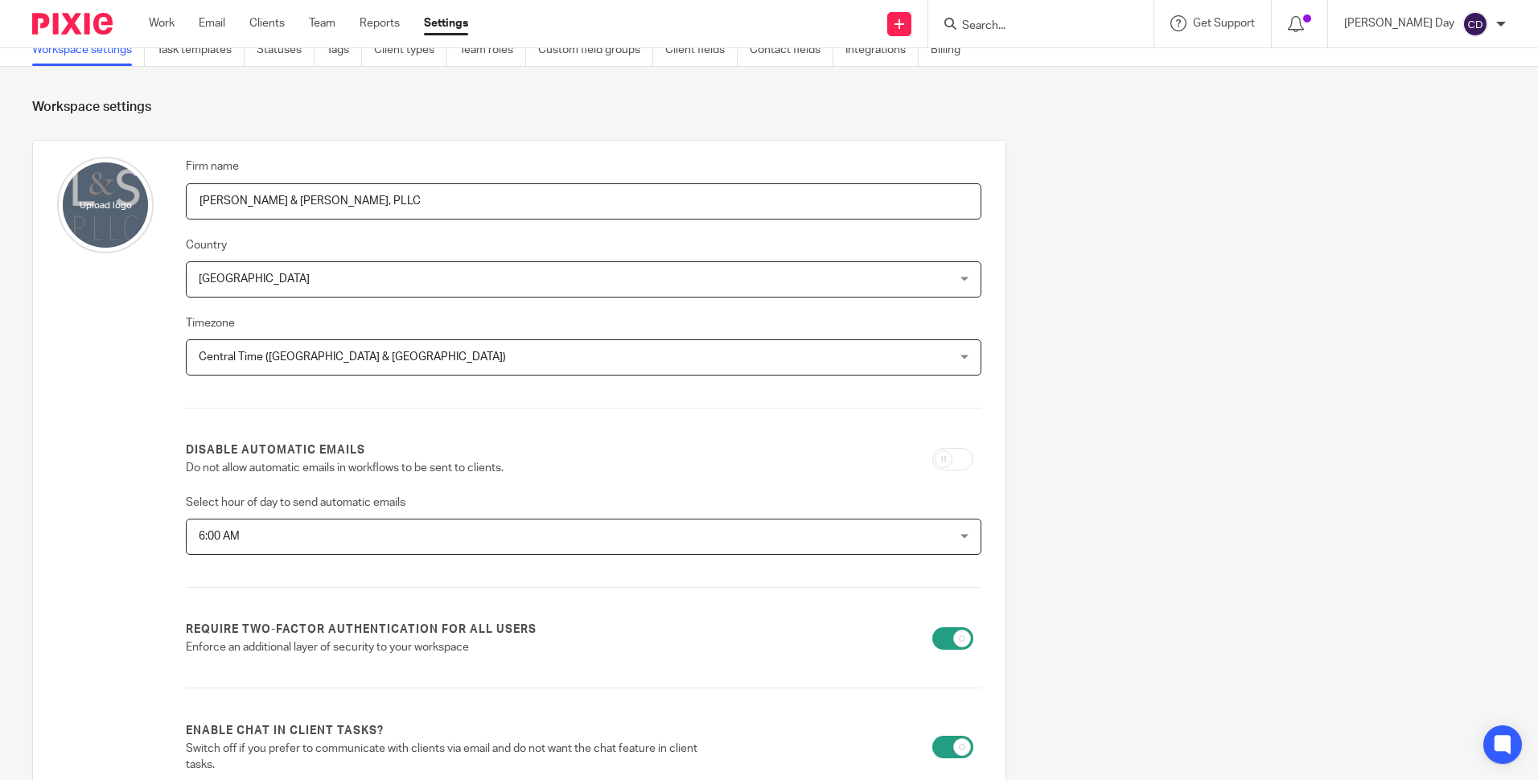
scroll to position [0, 0]
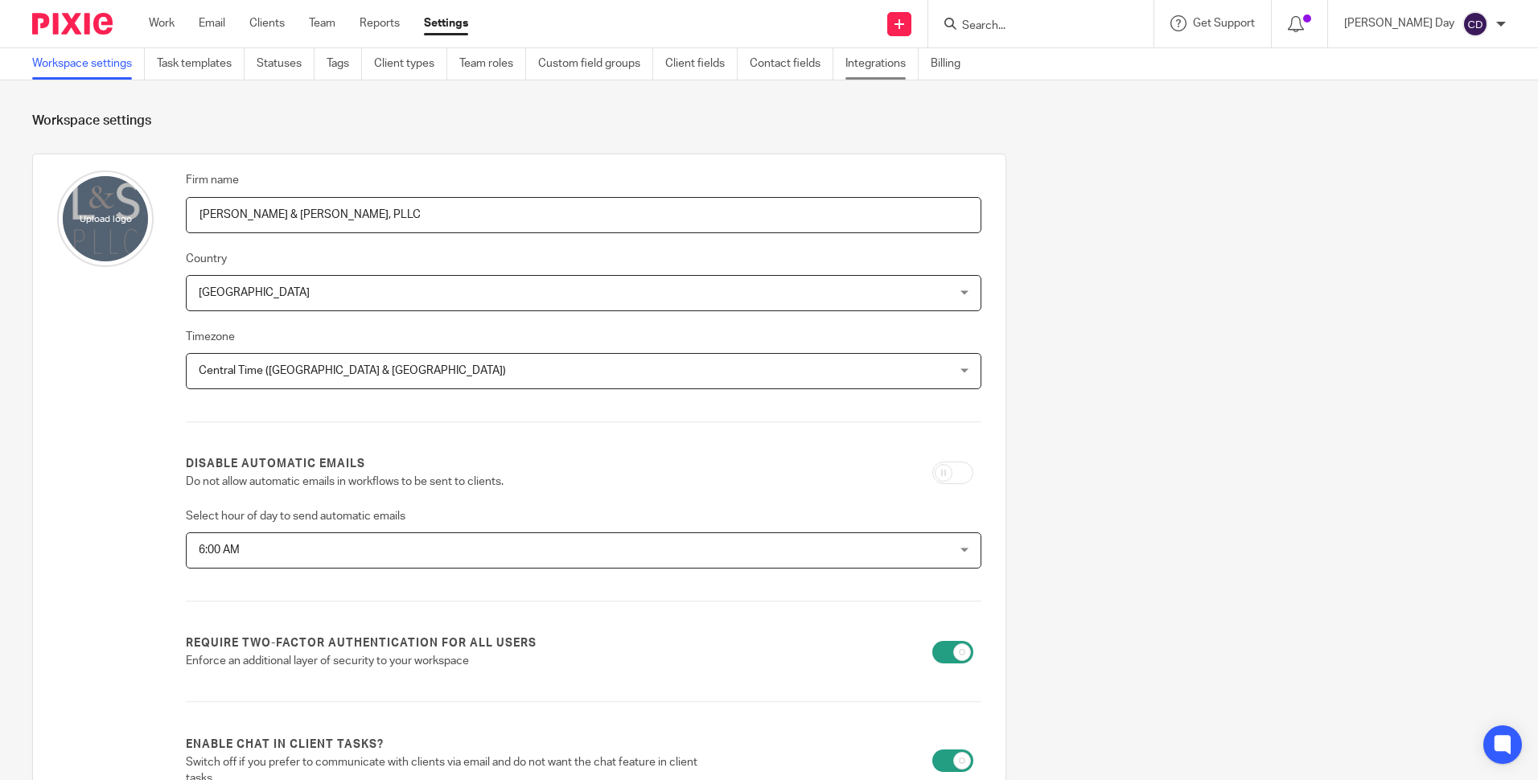
click at [877, 64] on link "Integrations" at bounding box center [881, 63] width 73 height 31
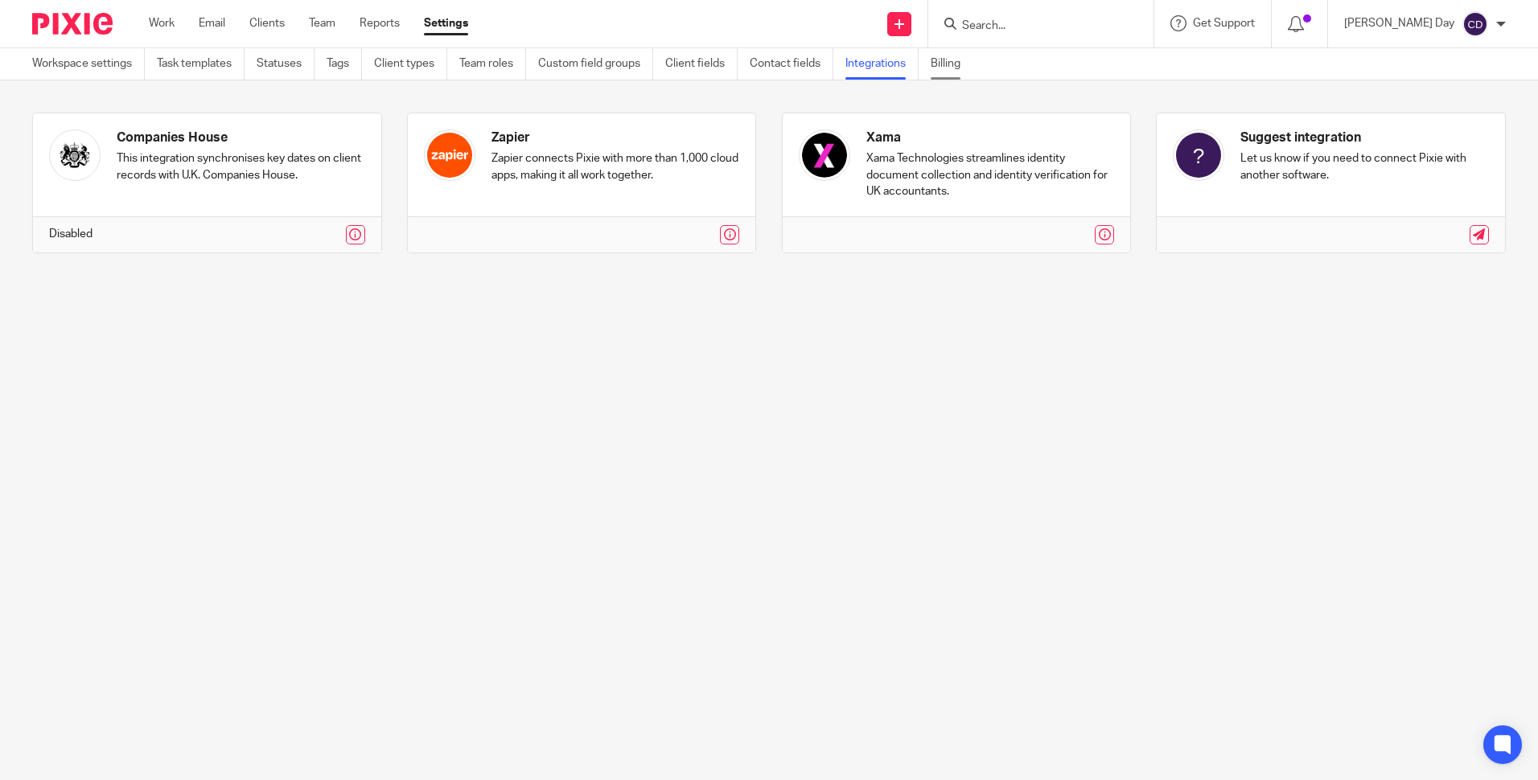
click at [960, 72] on link "Billing" at bounding box center [952, 63] width 42 height 31
click at [766, 67] on link "Contact fields" at bounding box center [792, 63] width 84 height 31
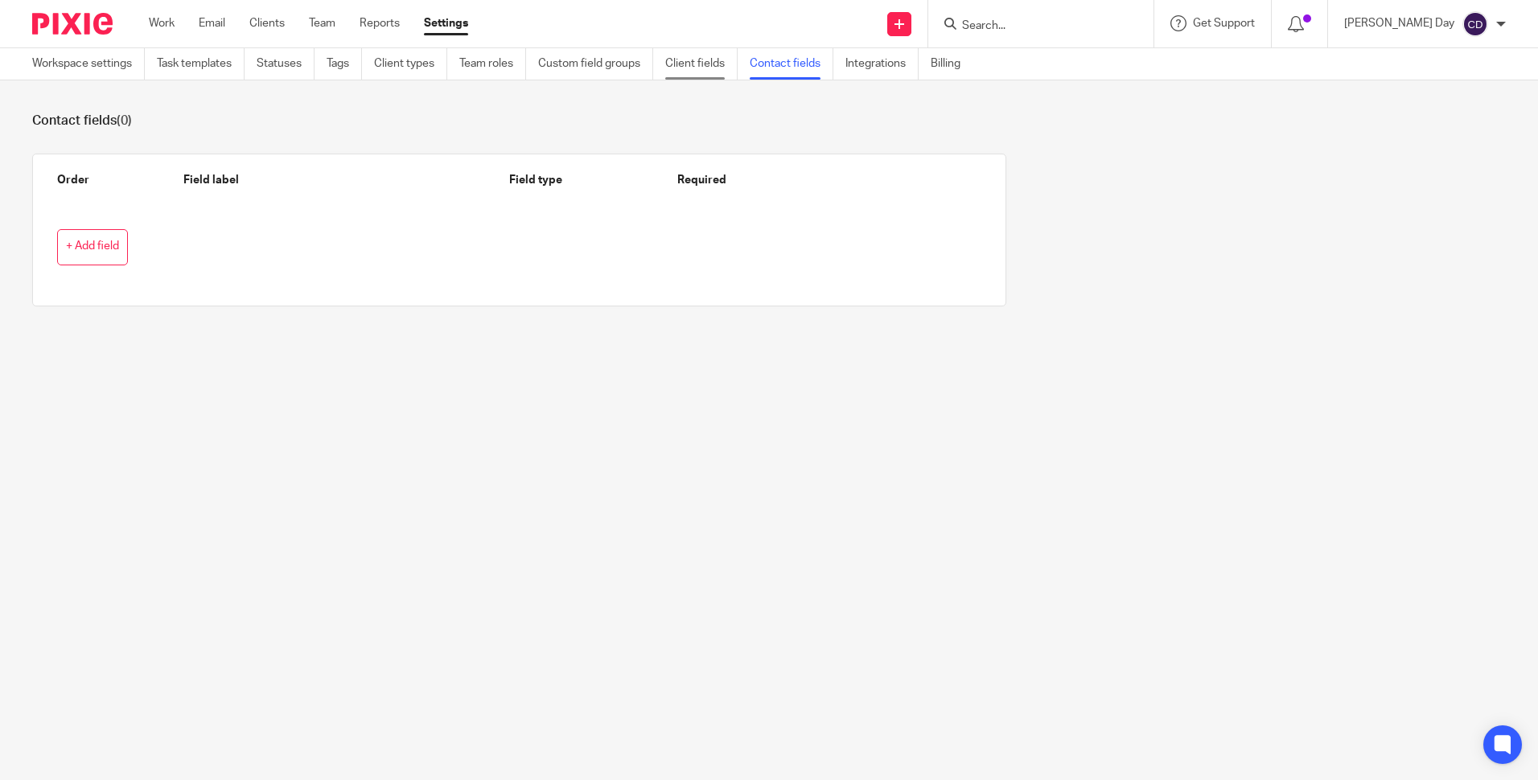
click at [701, 70] on link "Client fields" at bounding box center [701, 63] width 72 height 31
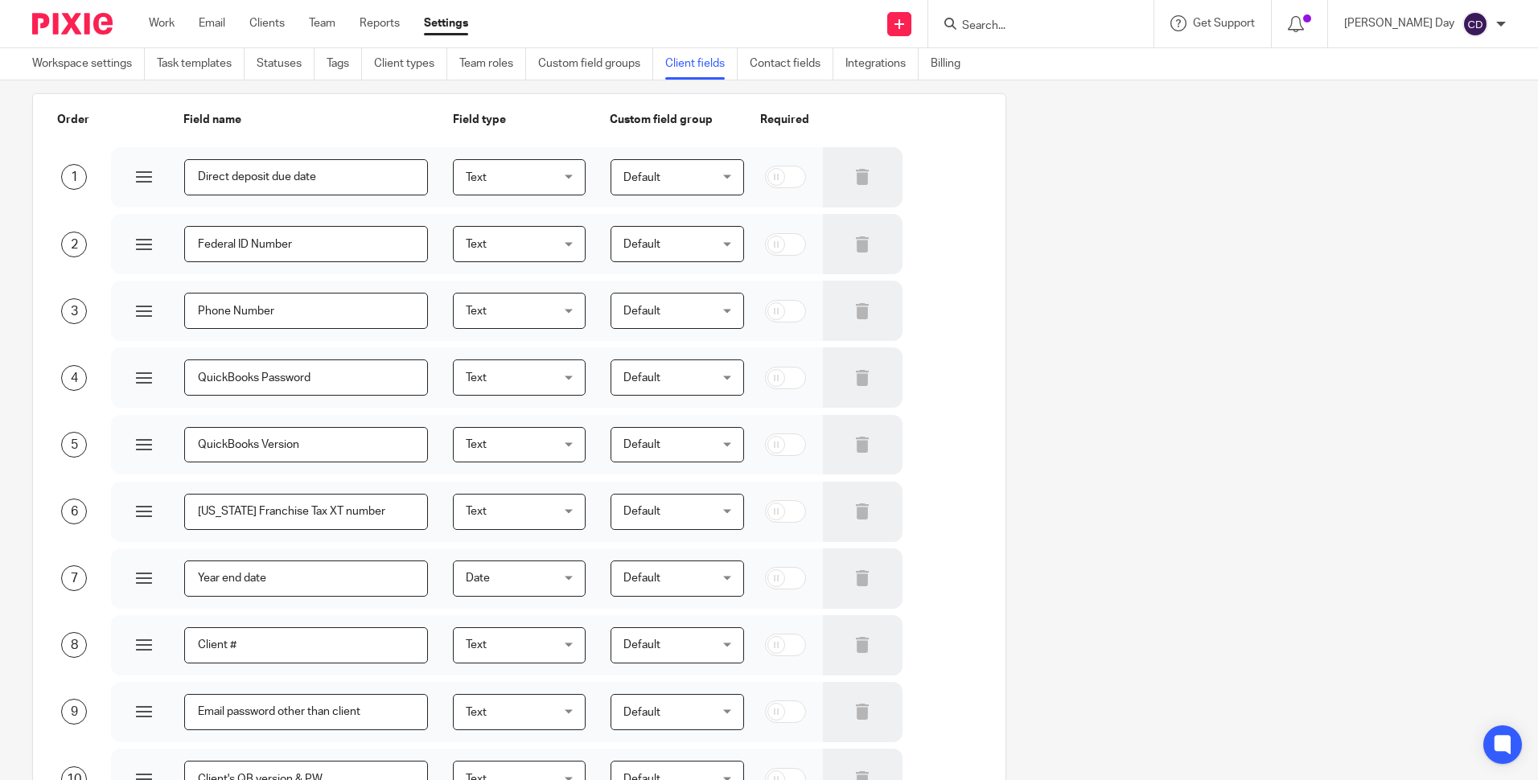
scroll to position [241, 0]
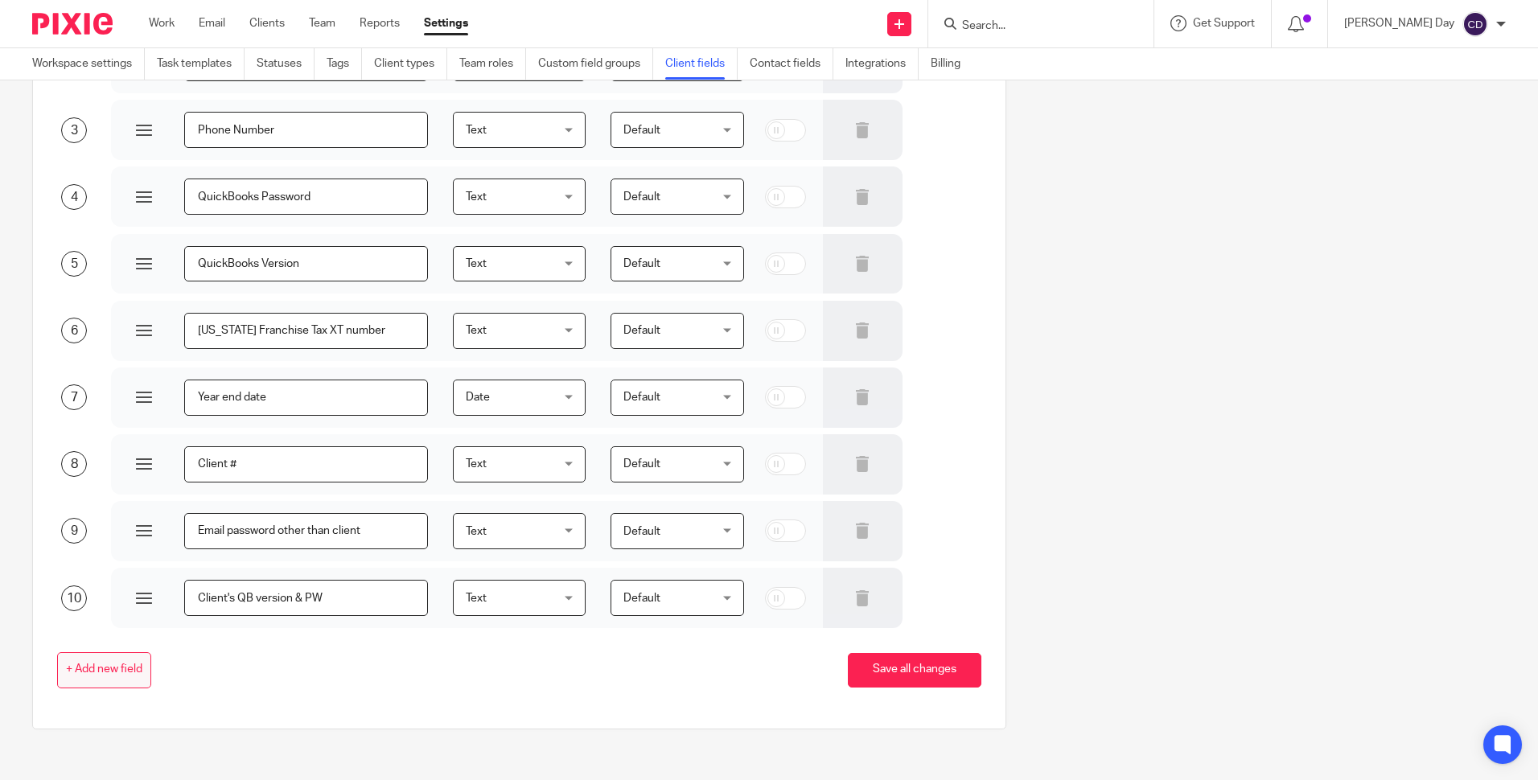
click at [132, 670] on span "+ Add new field" at bounding box center [104, 670] width 76 height 13
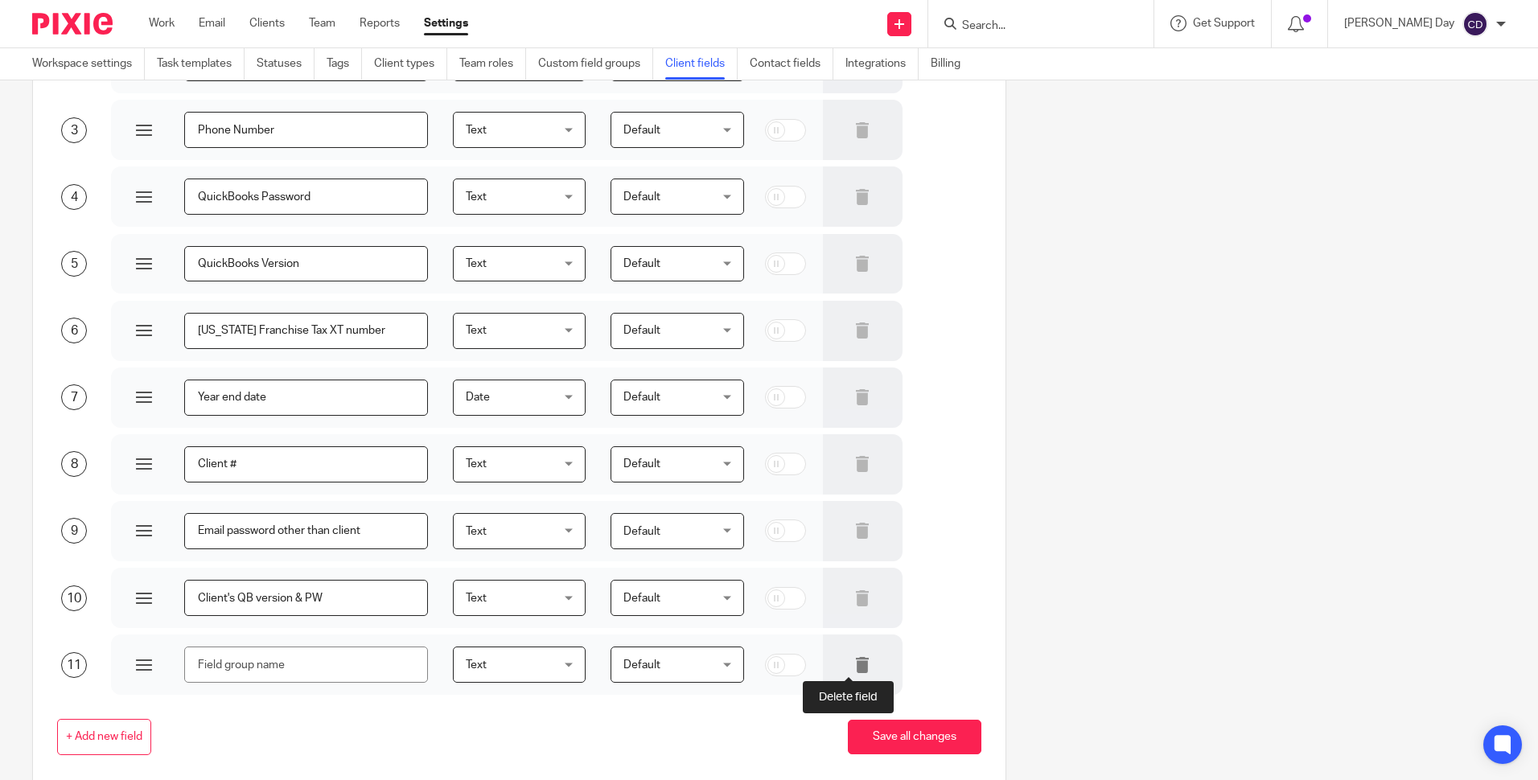
click at [854, 668] on icon at bounding box center [862, 665] width 16 height 16
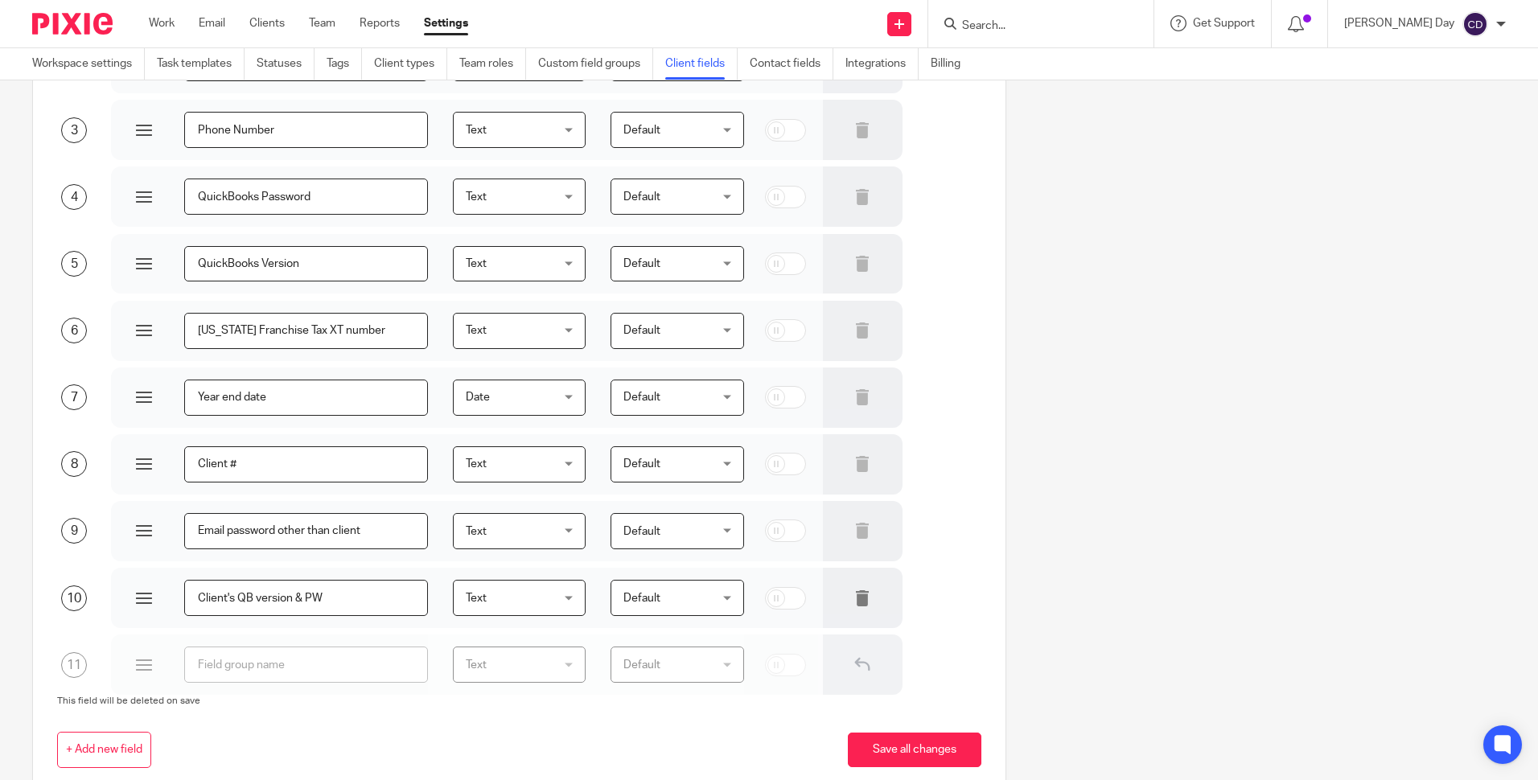
click at [849, 608] on div at bounding box center [862, 598] width 79 height 60
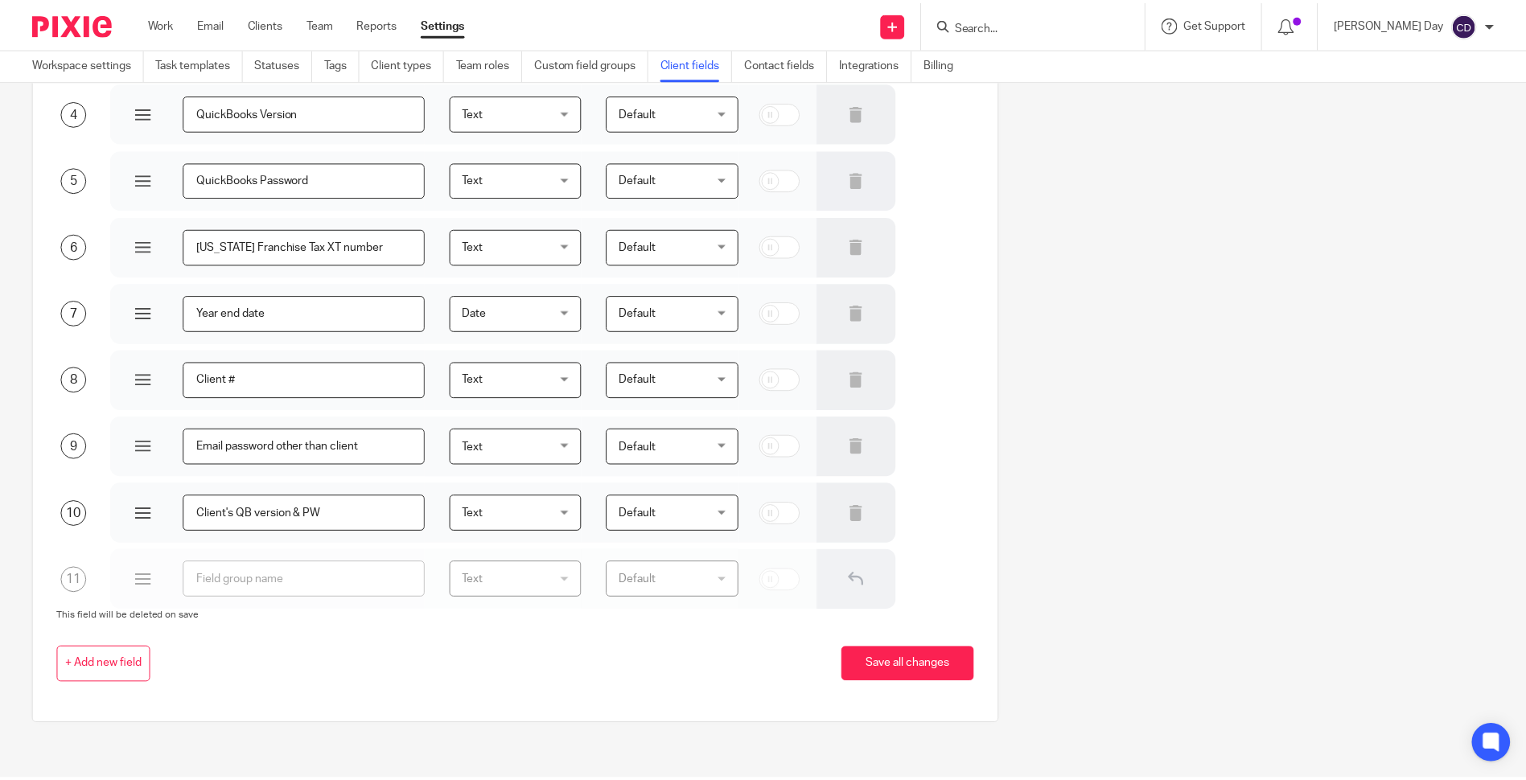
scroll to position [327, 0]
click at [913, 672] on button "Save all changes" at bounding box center [915, 664] width 134 height 35
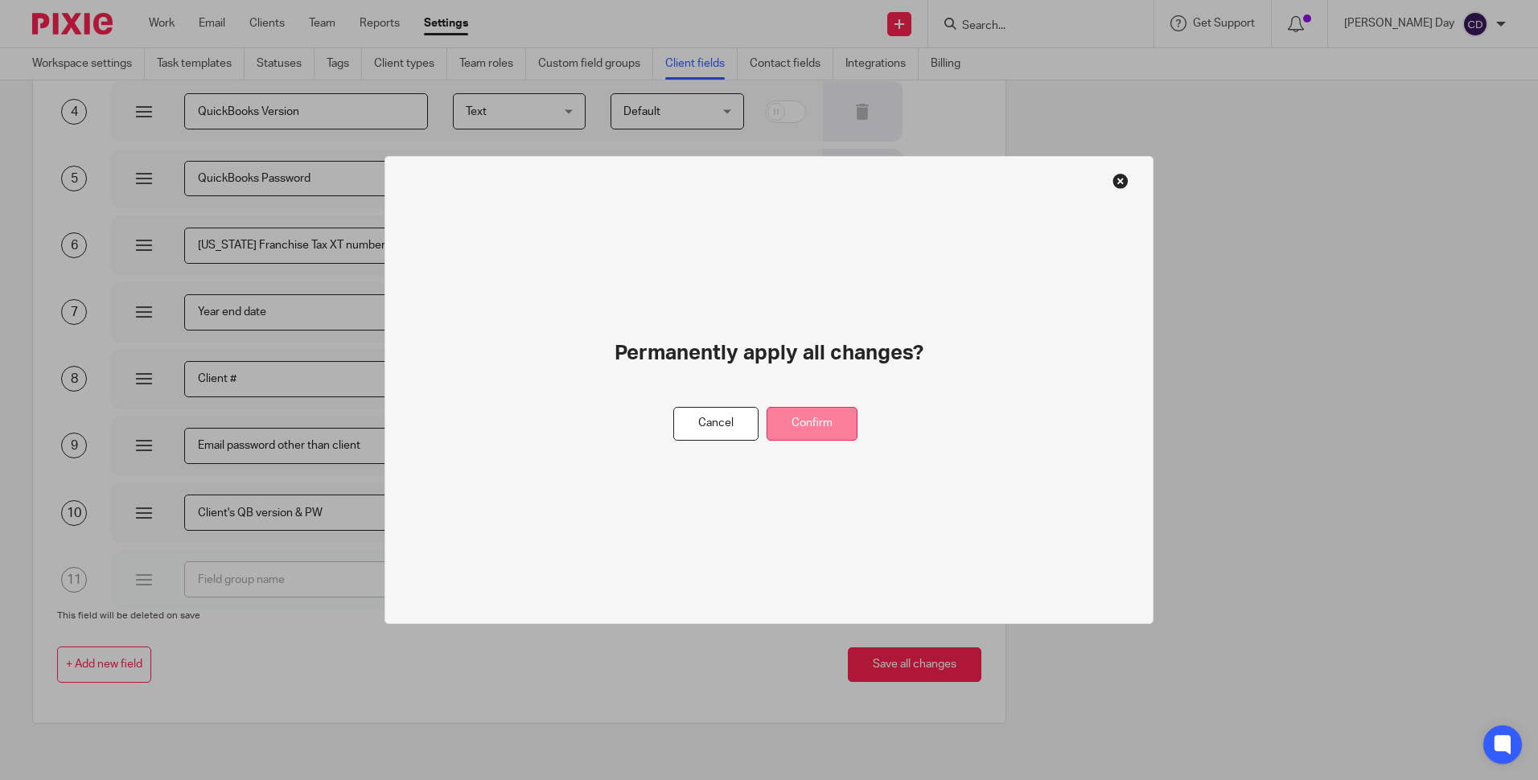
click at [816, 423] on button "Confirm" at bounding box center [812, 424] width 91 height 35
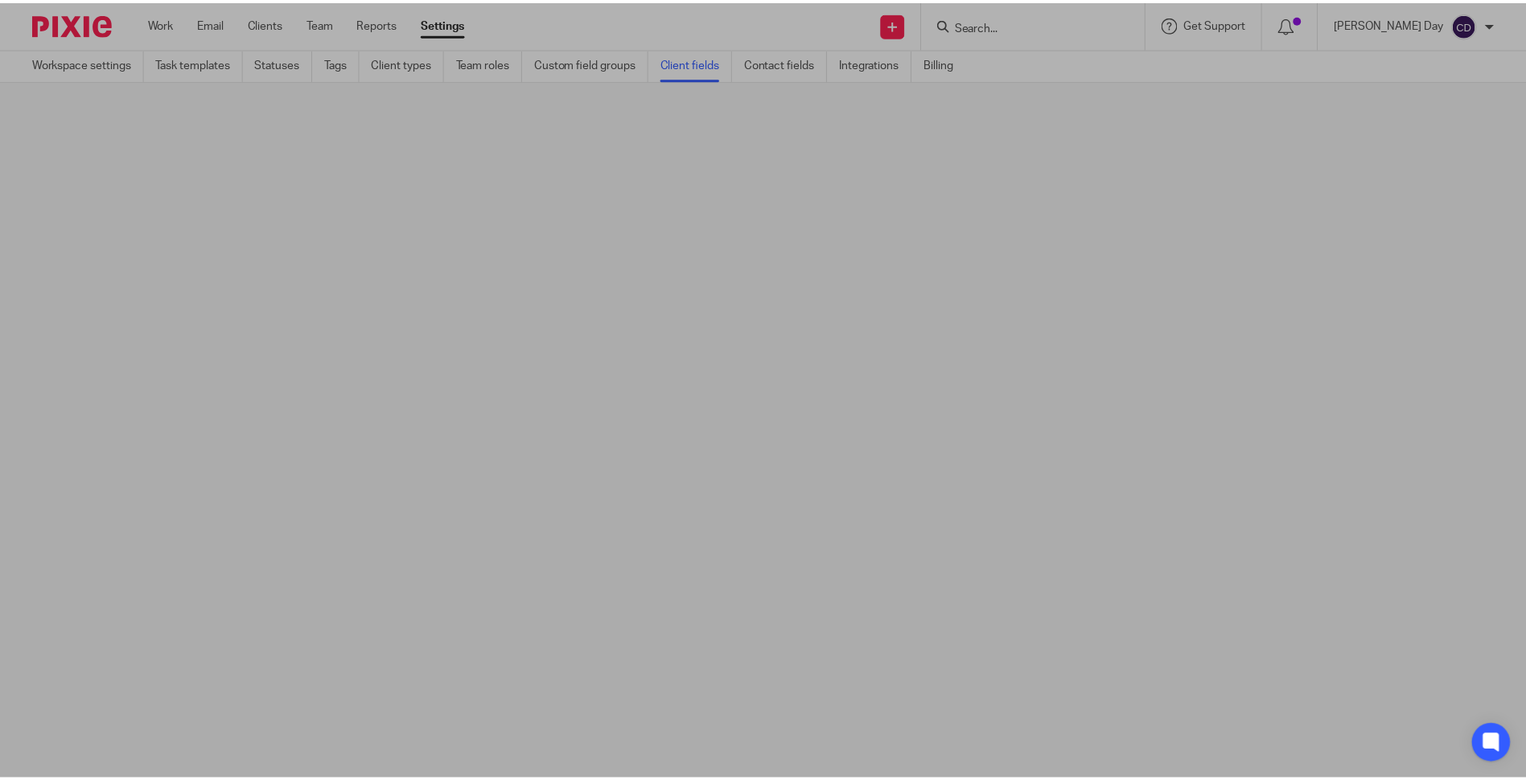
scroll to position [0, 0]
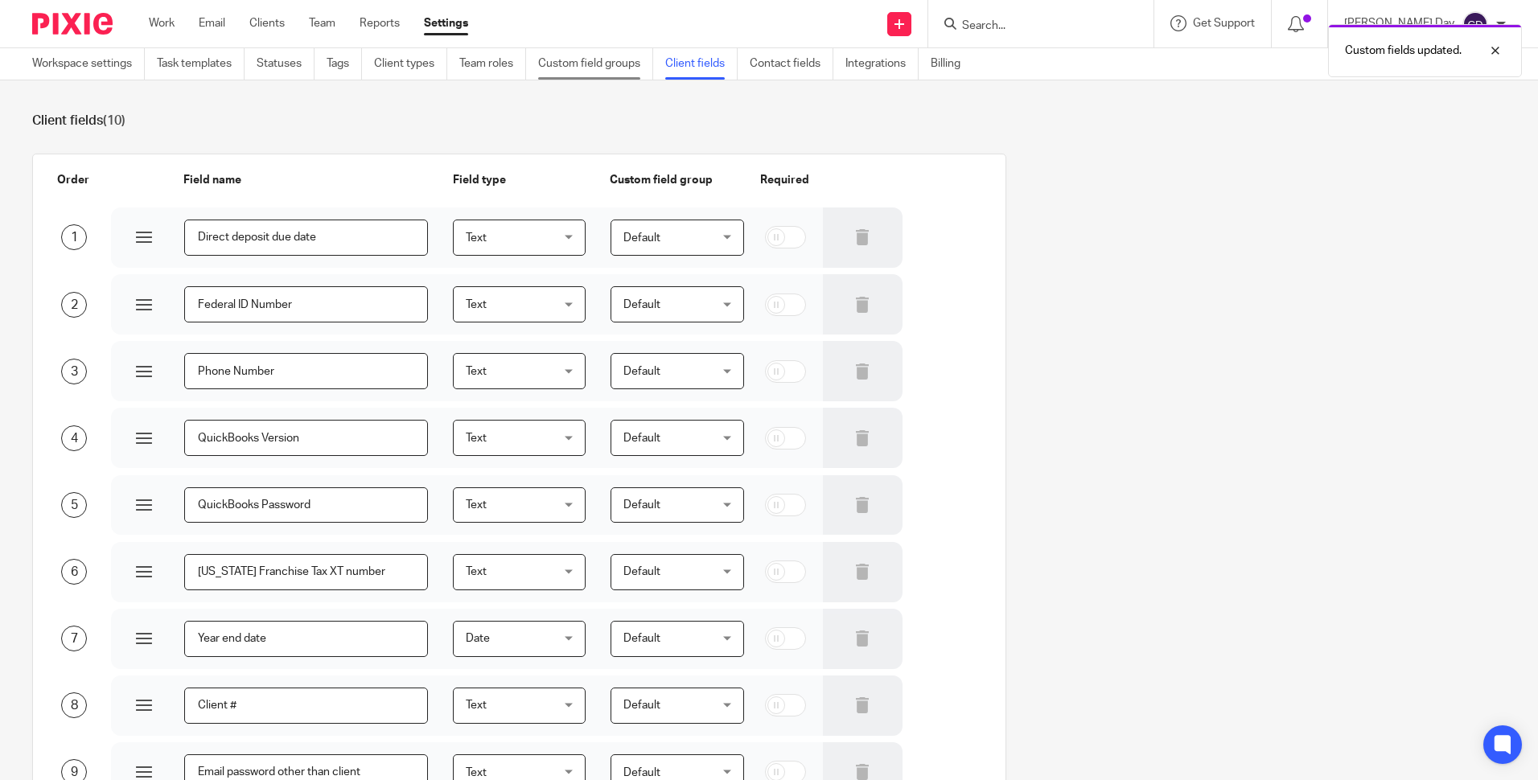
click at [579, 73] on link "Custom field groups" at bounding box center [595, 63] width 115 height 31
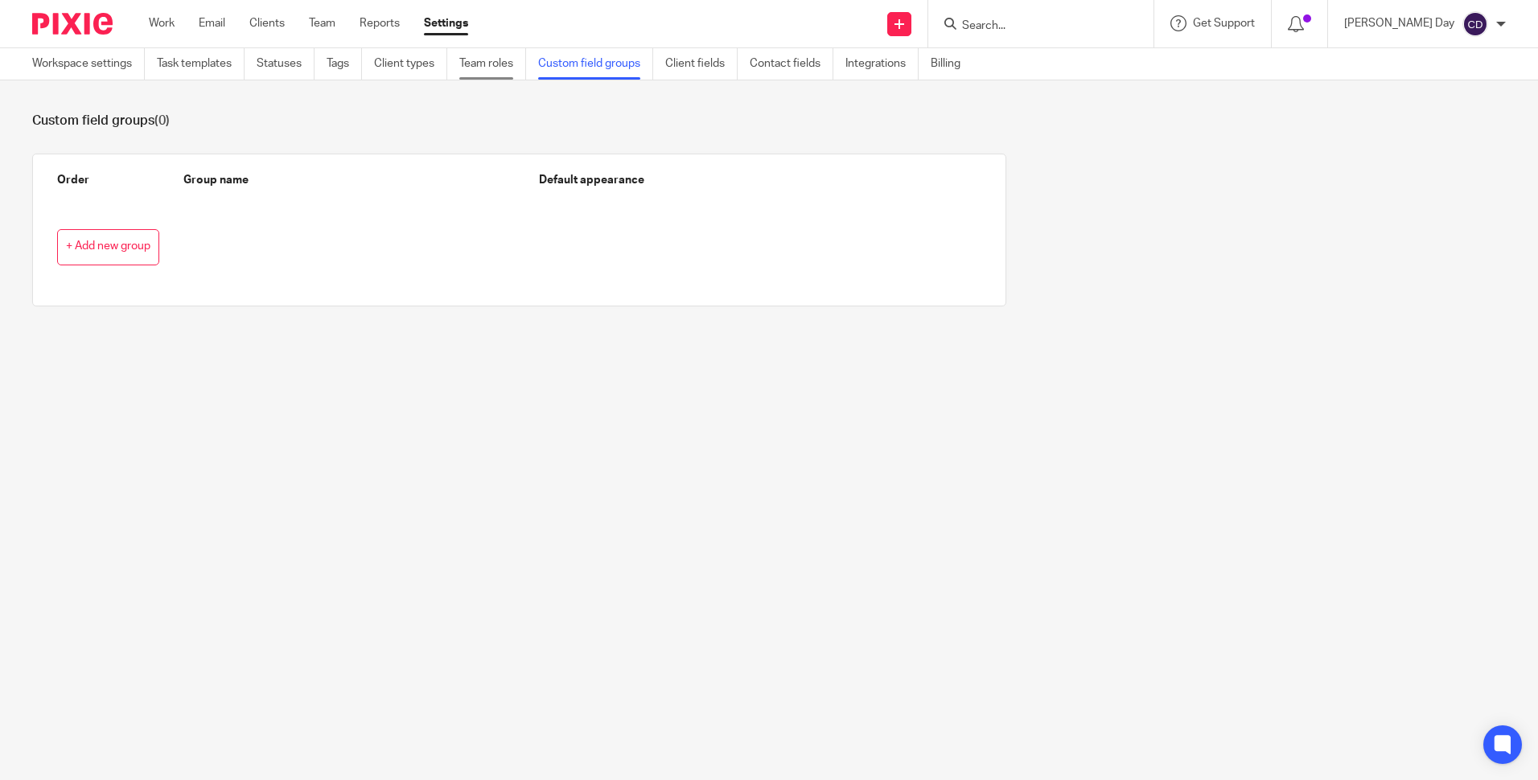
click at [483, 76] on link "Team roles" at bounding box center [492, 63] width 67 height 31
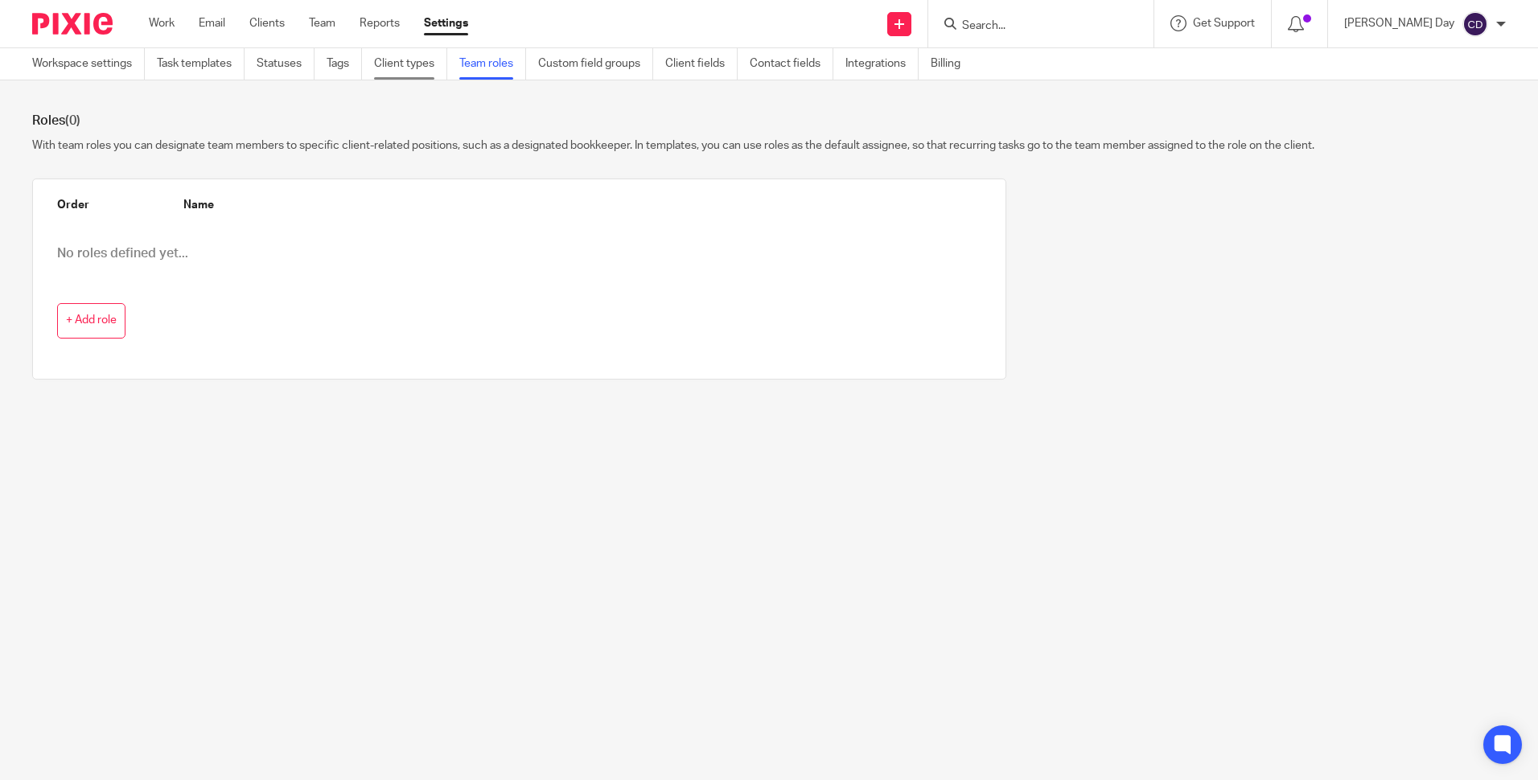
click at [414, 72] on link "Client types" at bounding box center [410, 63] width 73 height 31
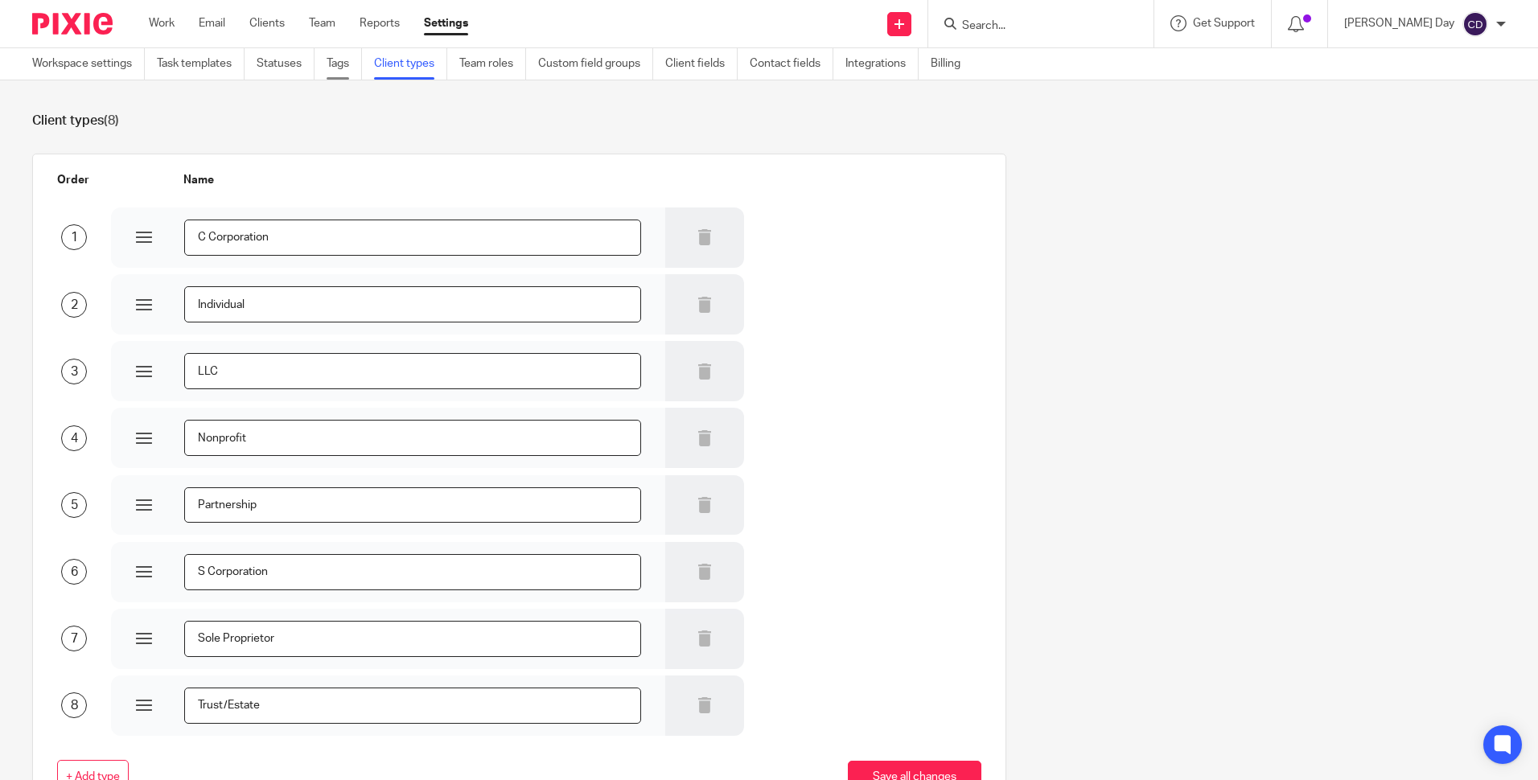
click at [337, 68] on link "Tags" at bounding box center [344, 63] width 35 height 31
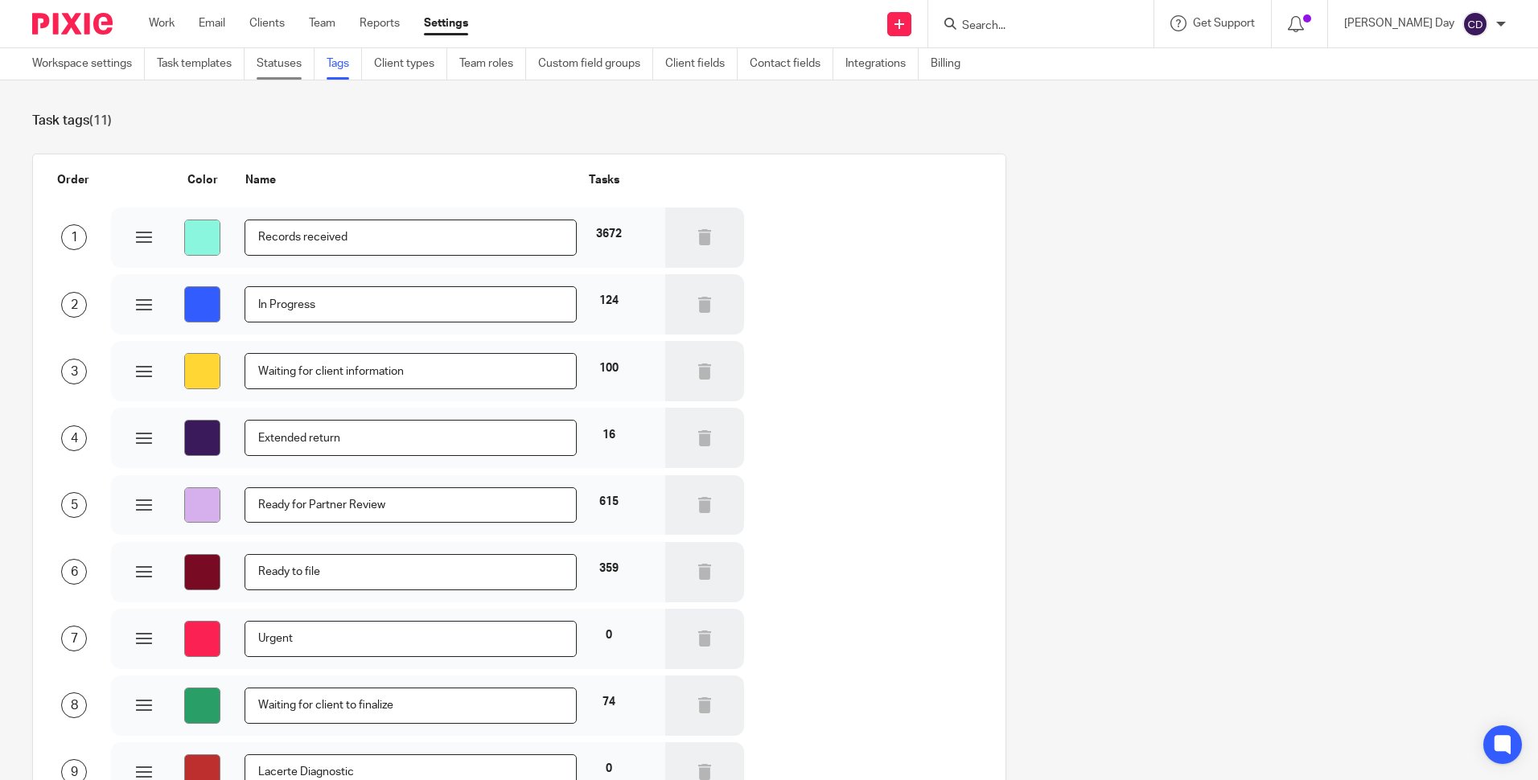
click at [286, 70] on link "Statuses" at bounding box center [286, 63] width 58 height 31
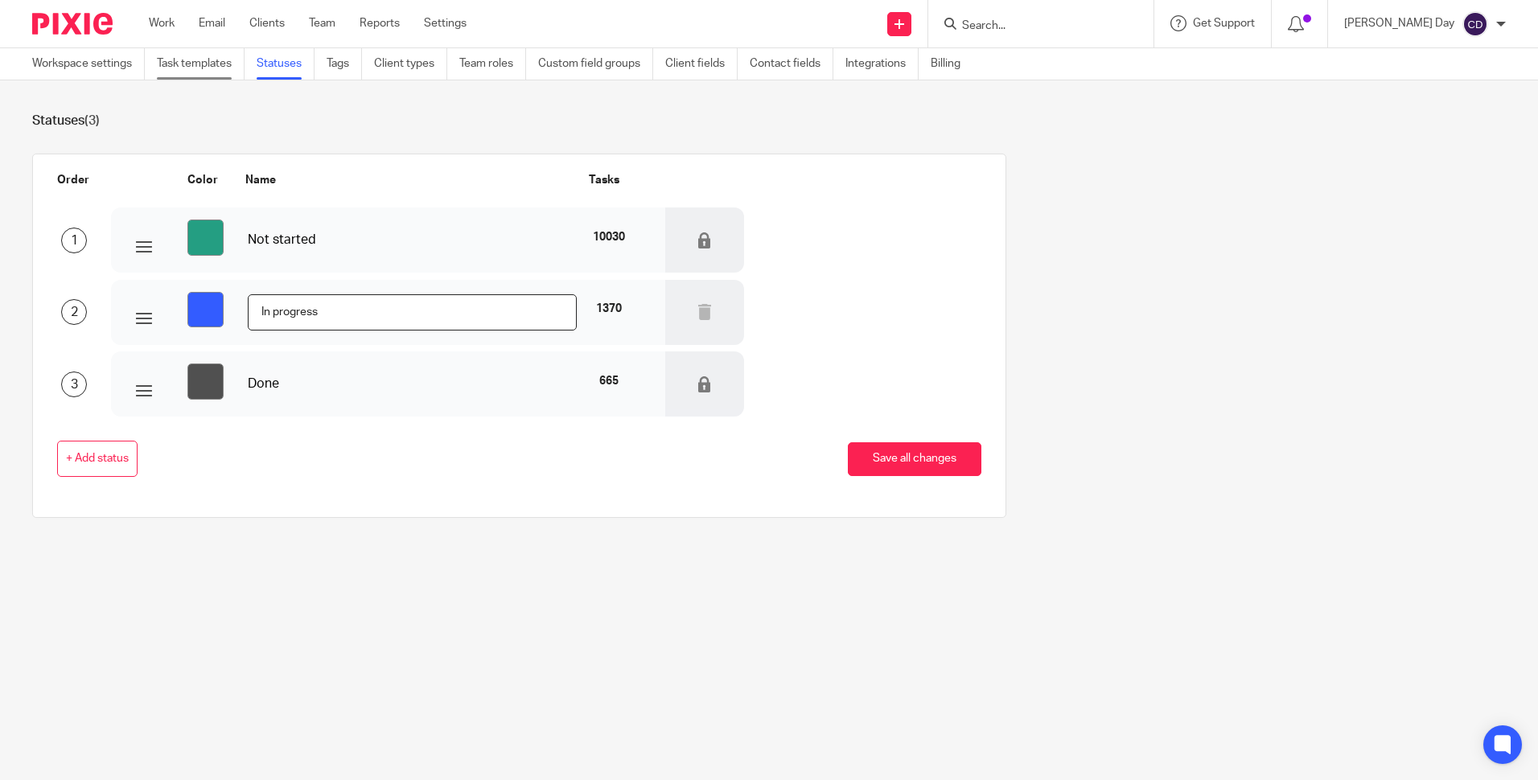
click at [218, 73] on link "Task templates" at bounding box center [201, 63] width 88 height 31
click at [80, 71] on link "Workspace settings" at bounding box center [88, 63] width 113 height 31
